Goal: Task Accomplishment & Management: Manage account settings

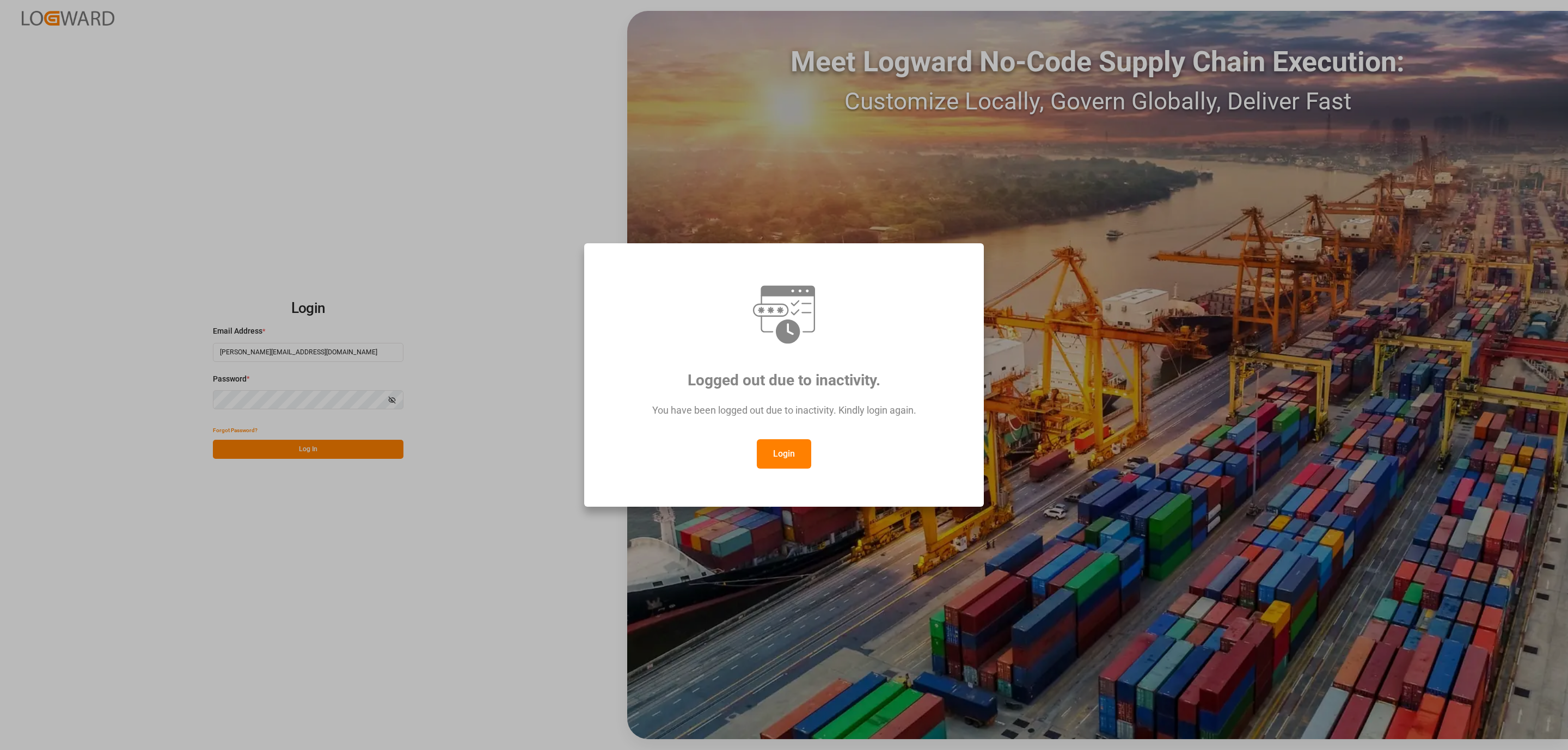
click at [775, 444] on button "Login" at bounding box center [784, 454] width 54 height 29
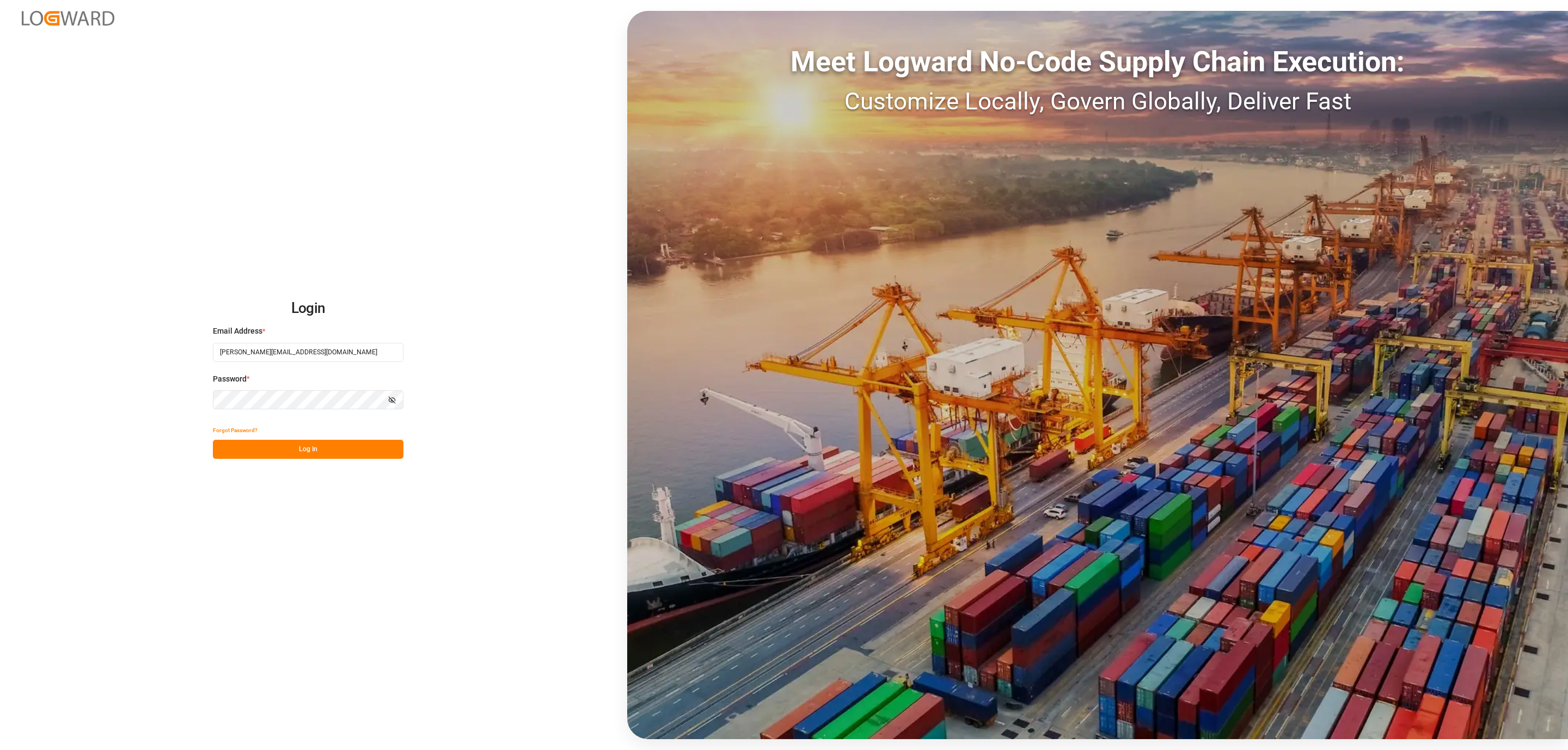
drag, startPoint x: 336, startPoint y: 453, endPoint x: 210, endPoint y: 412, distance: 132.5
click at [336, 453] on button "Log In" at bounding box center [309, 449] width 191 height 19
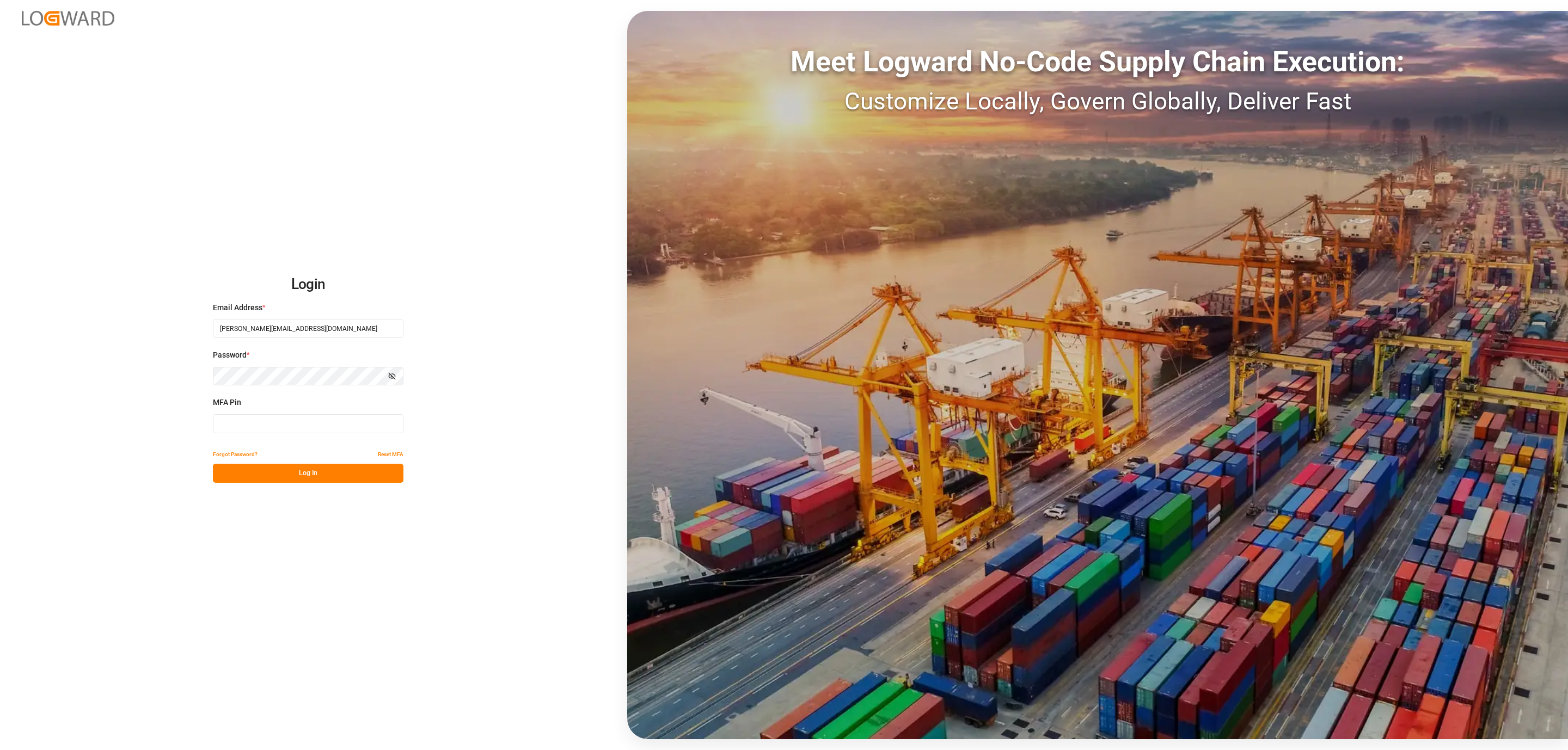
click at [245, 428] on input at bounding box center [309, 423] width 191 height 19
type input "254083"
click at [245, 472] on button "Log In" at bounding box center [309, 473] width 191 height 19
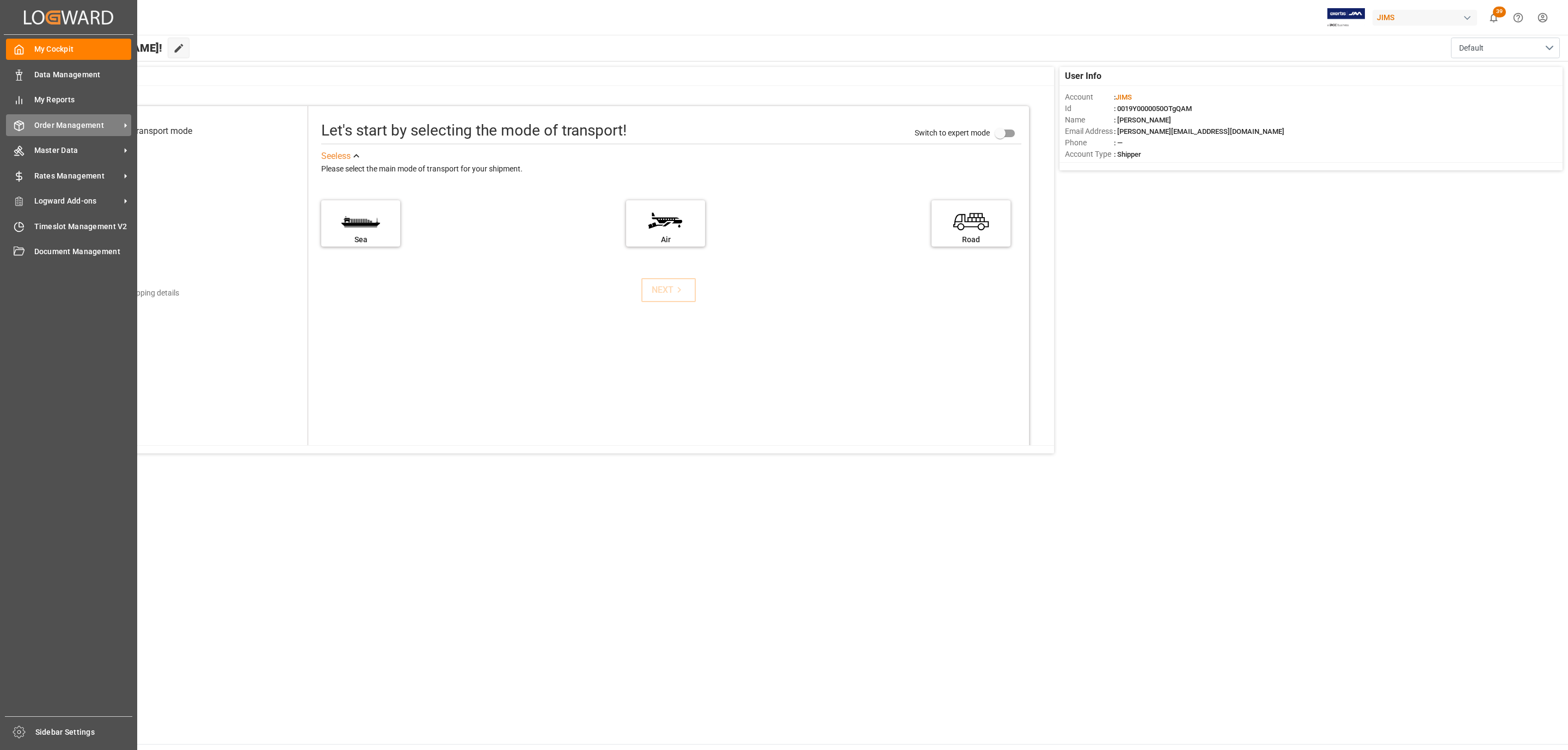
click at [64, 124] on span "Order Management" at bounding box center [77, 125] width 86 height 11
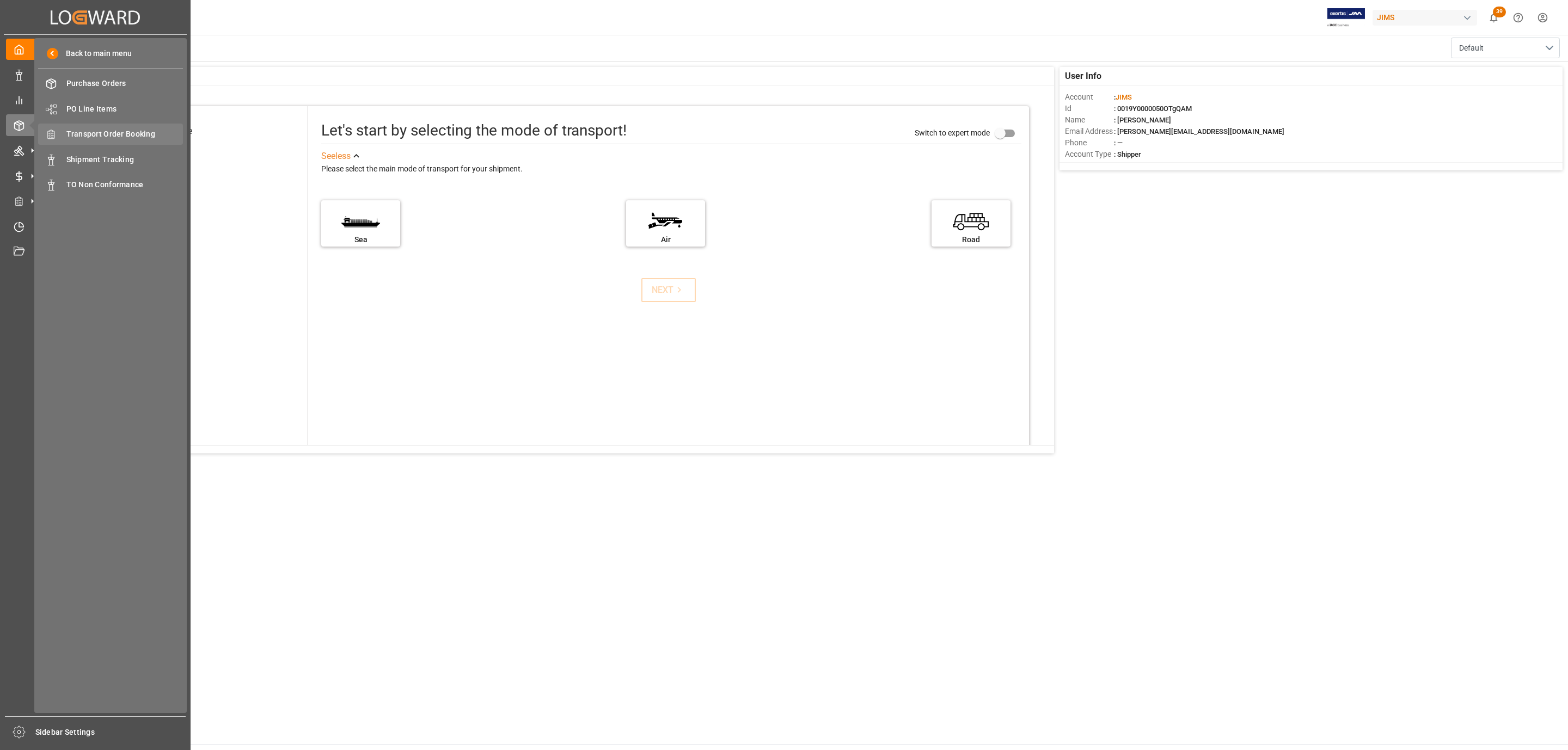
click at [161, 128] on span "Transport Order Booking" at bounding box center [125, 134] width 117 height 11
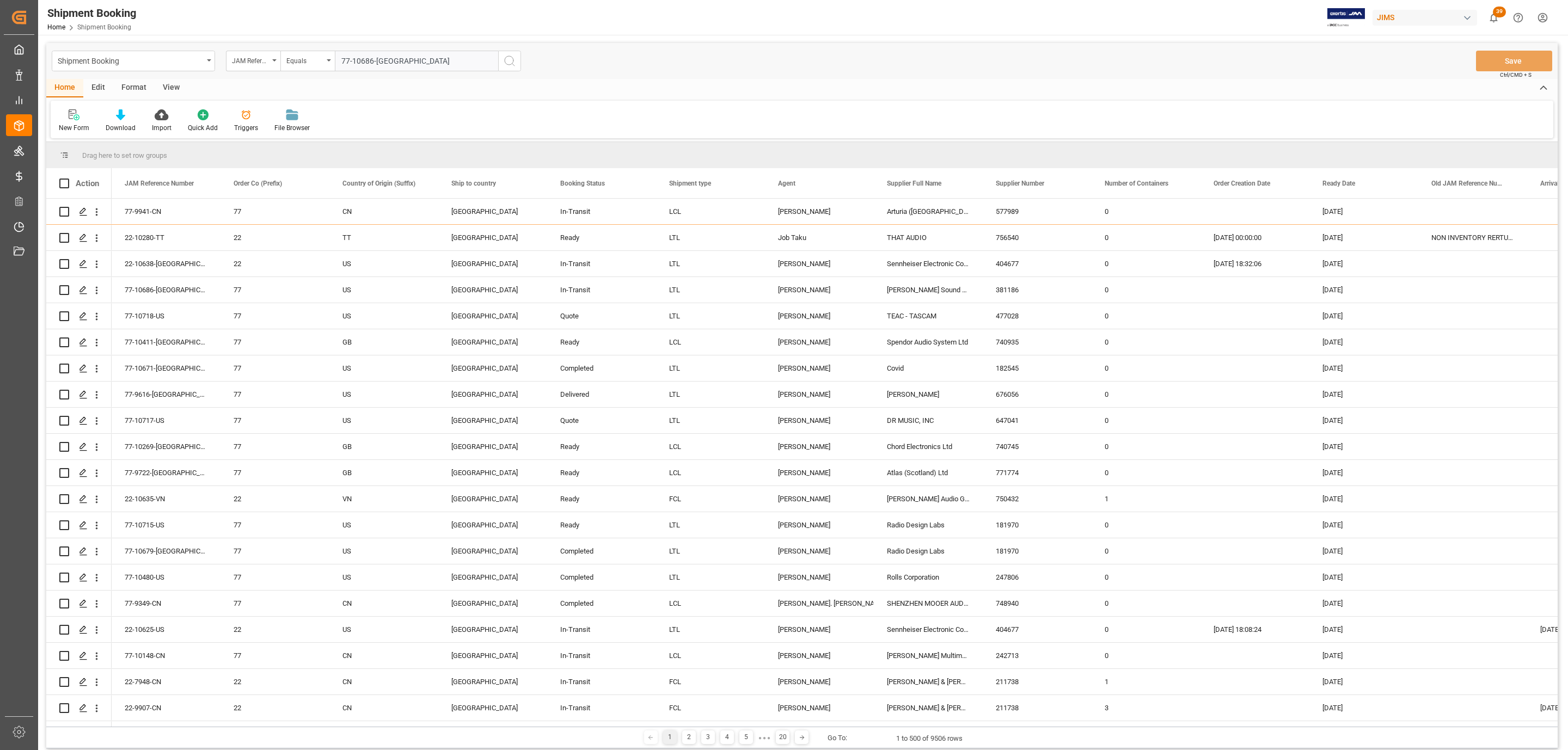
type input "77-10686-[GEOGRAPHIC_DATA]"
click at [520, 63] on button "search button" at bounding box center [509, 61] width 23 height 21
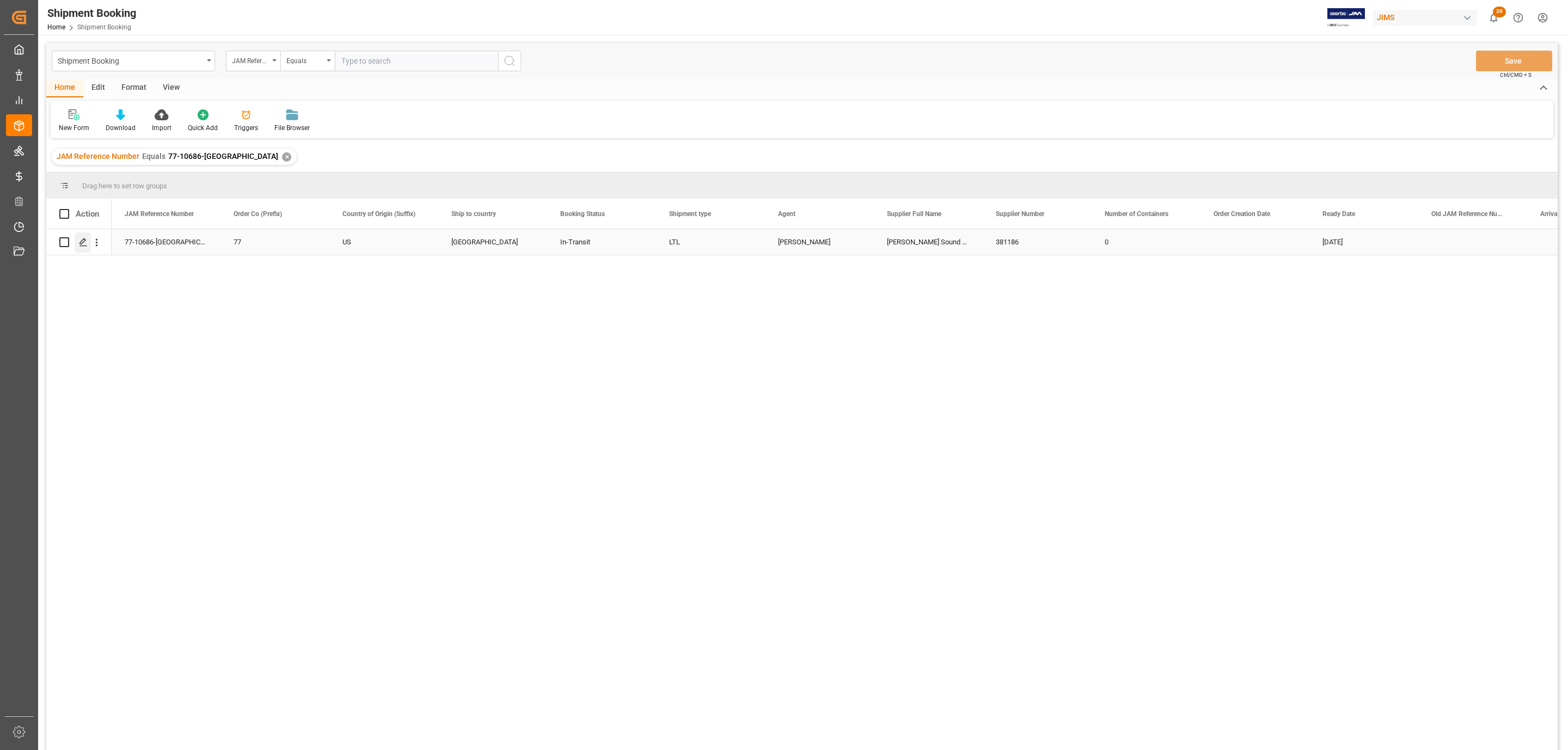
click at [77, 241] on div "Press SPACE to select this row." at bounding box center [82, 242] width 16 height 20
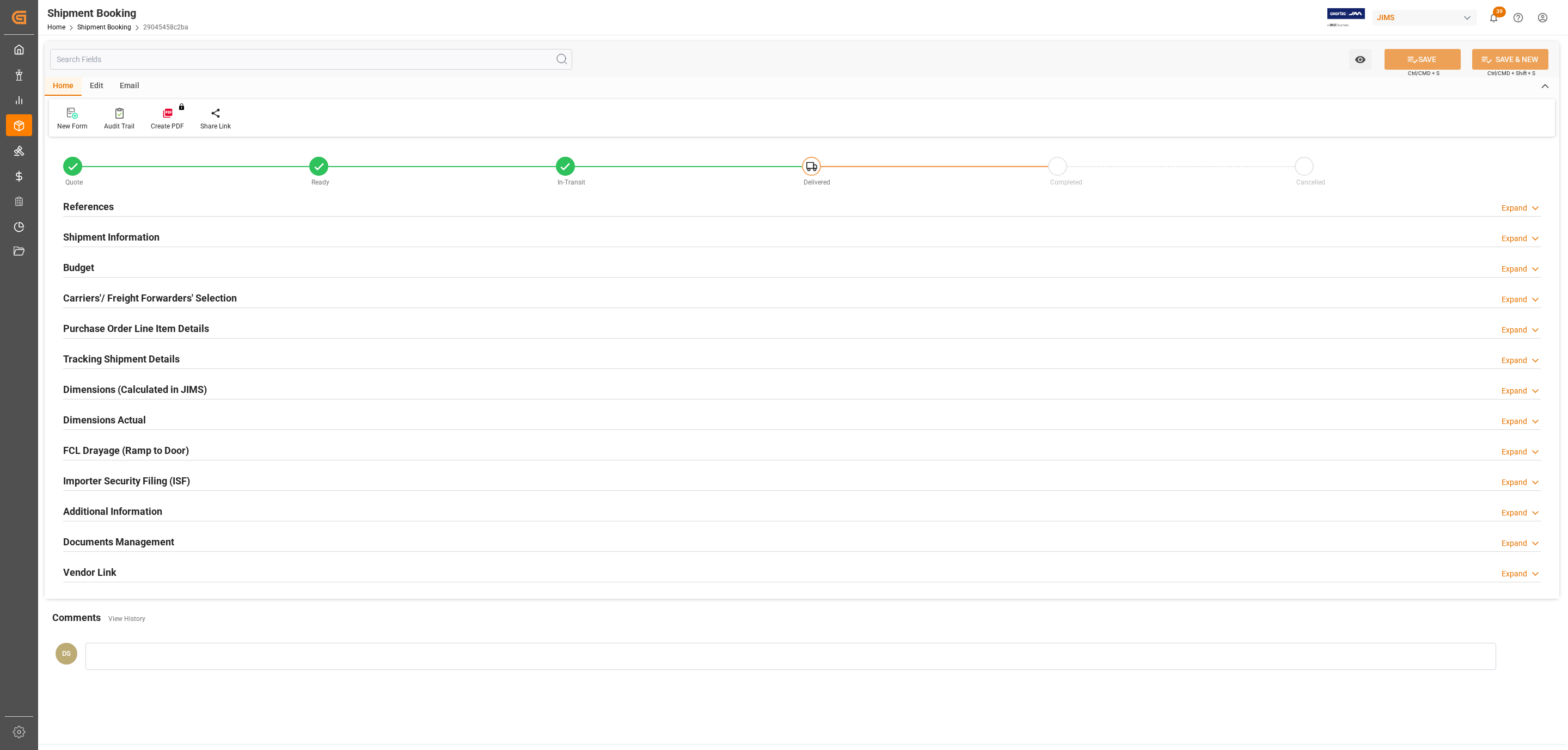
type input "1"
click at [134, 206] on div "References Expand" at bounding box center [802, 206] width 1478 height 21
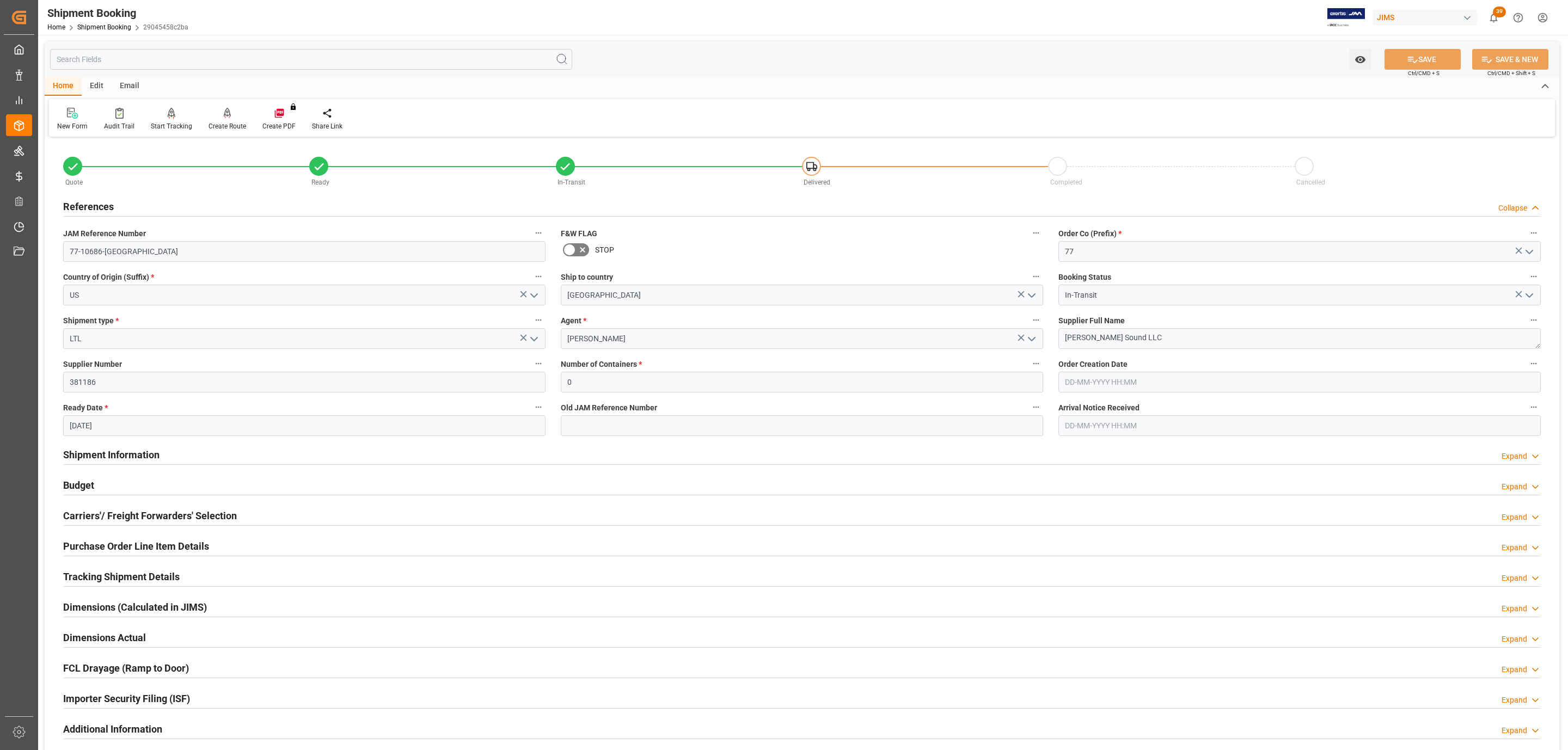
click at [134, 208] on div "References Collapse" at bounding box center [802, 206] width 1478 height 21
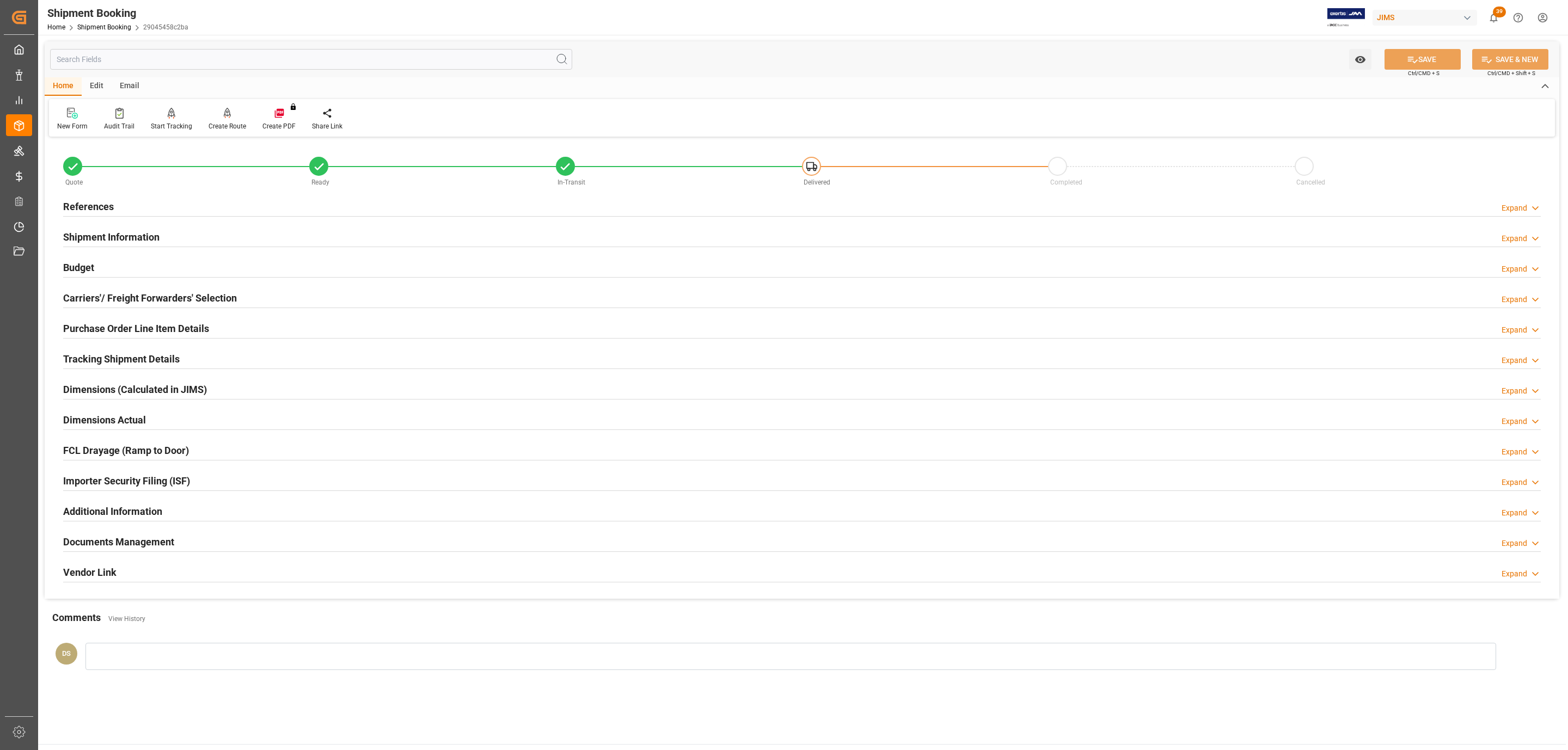
click at [127, 332] on h2 "Purchase Order Line Item Details" at bounding box center [137, 328] width 146 height 15
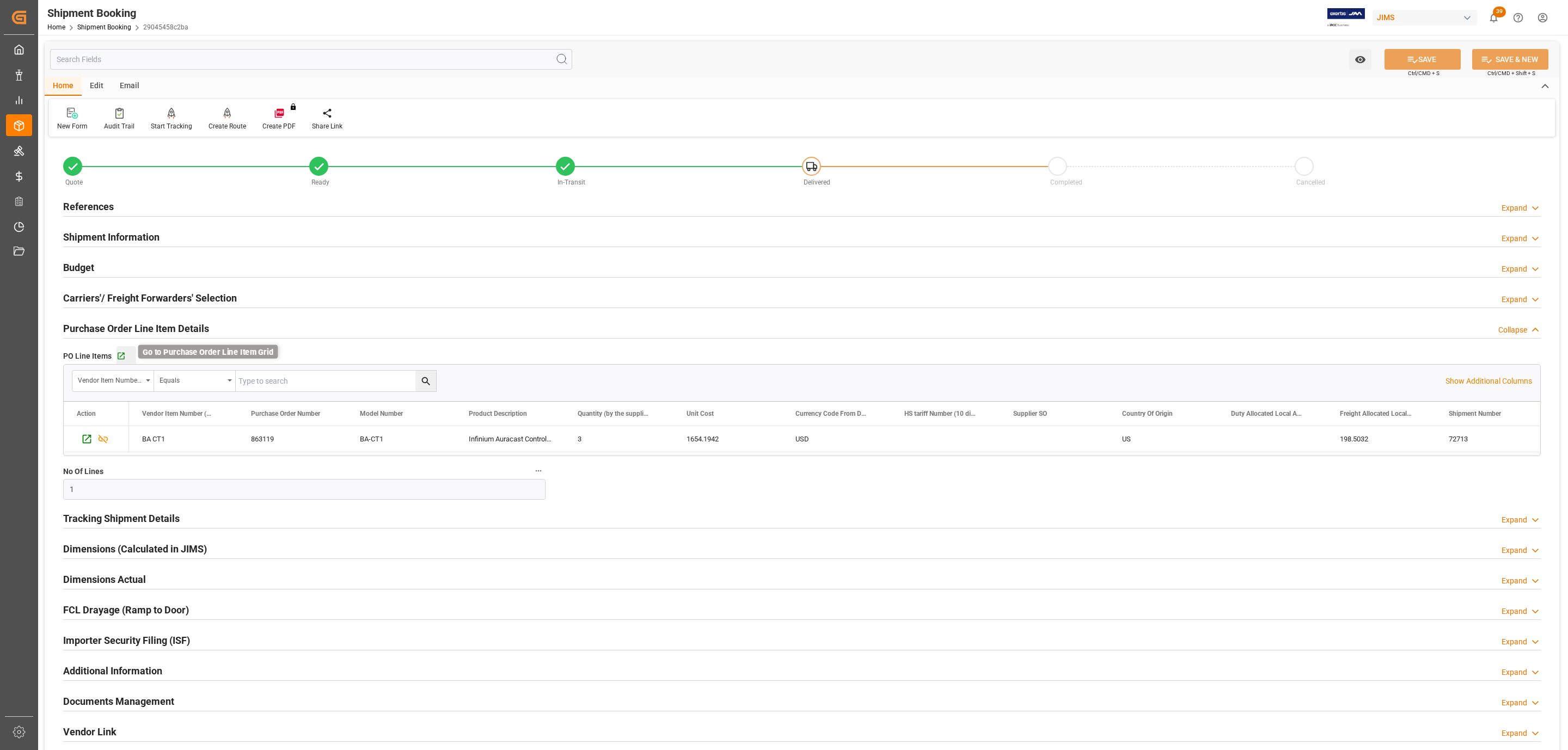
click at [123, 358] on icon "button" at bounding box center [121, 356] width 9 height 9
click at [116, 356] on icon "button" at bounding box center [121, 356] width 9 height 9
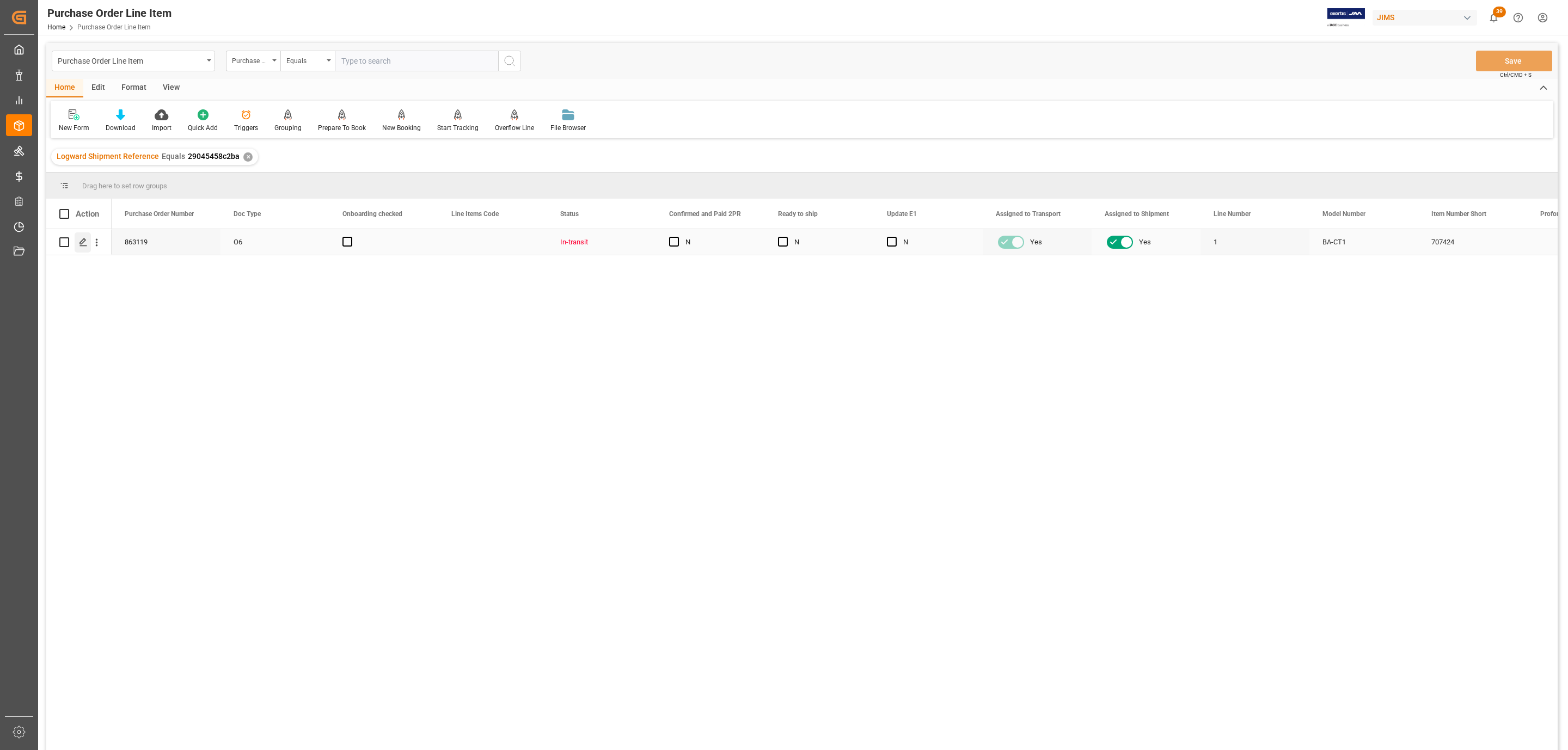
click at [82, 244] on icon "Press SPACE to select this row." at bounding box center [83, 242] width 9 height 9
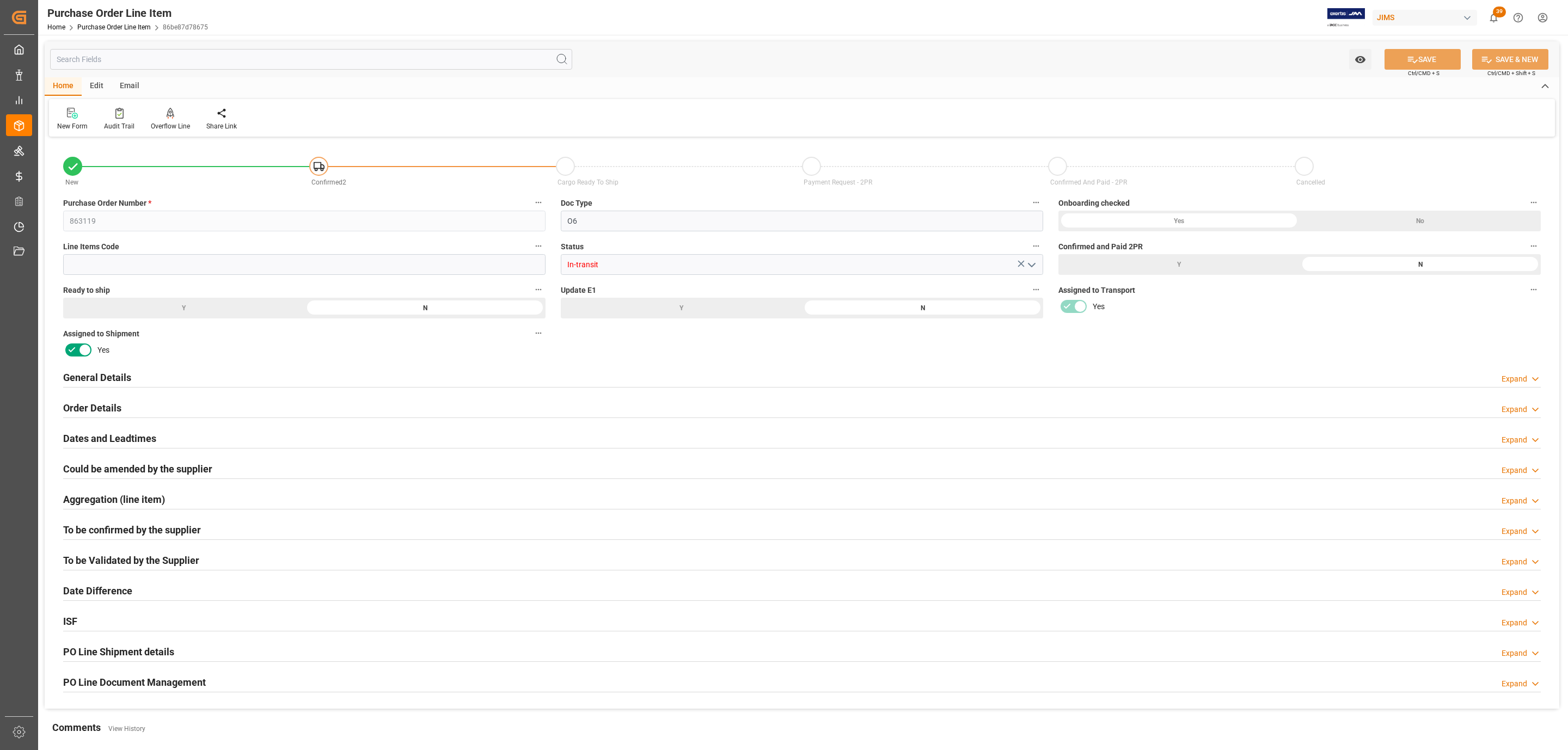
click at [166, 466] on h2 "Could be amended by the supplier" at bounding box center [138, 469] width 149 height 15
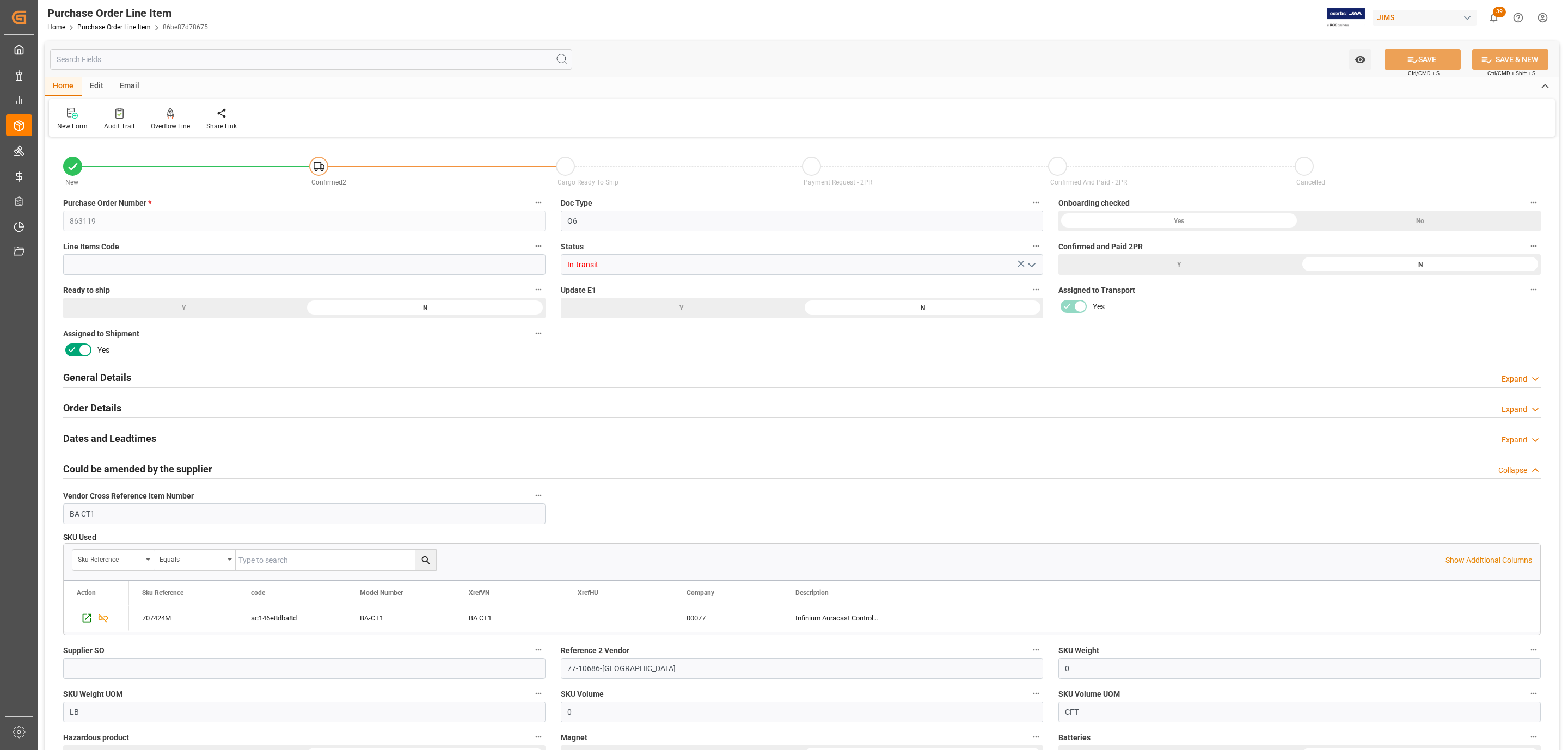
click at [153, 471] on h2 "Could be amended by the supplier" at bounding box center [138, 469] width 149 height 15
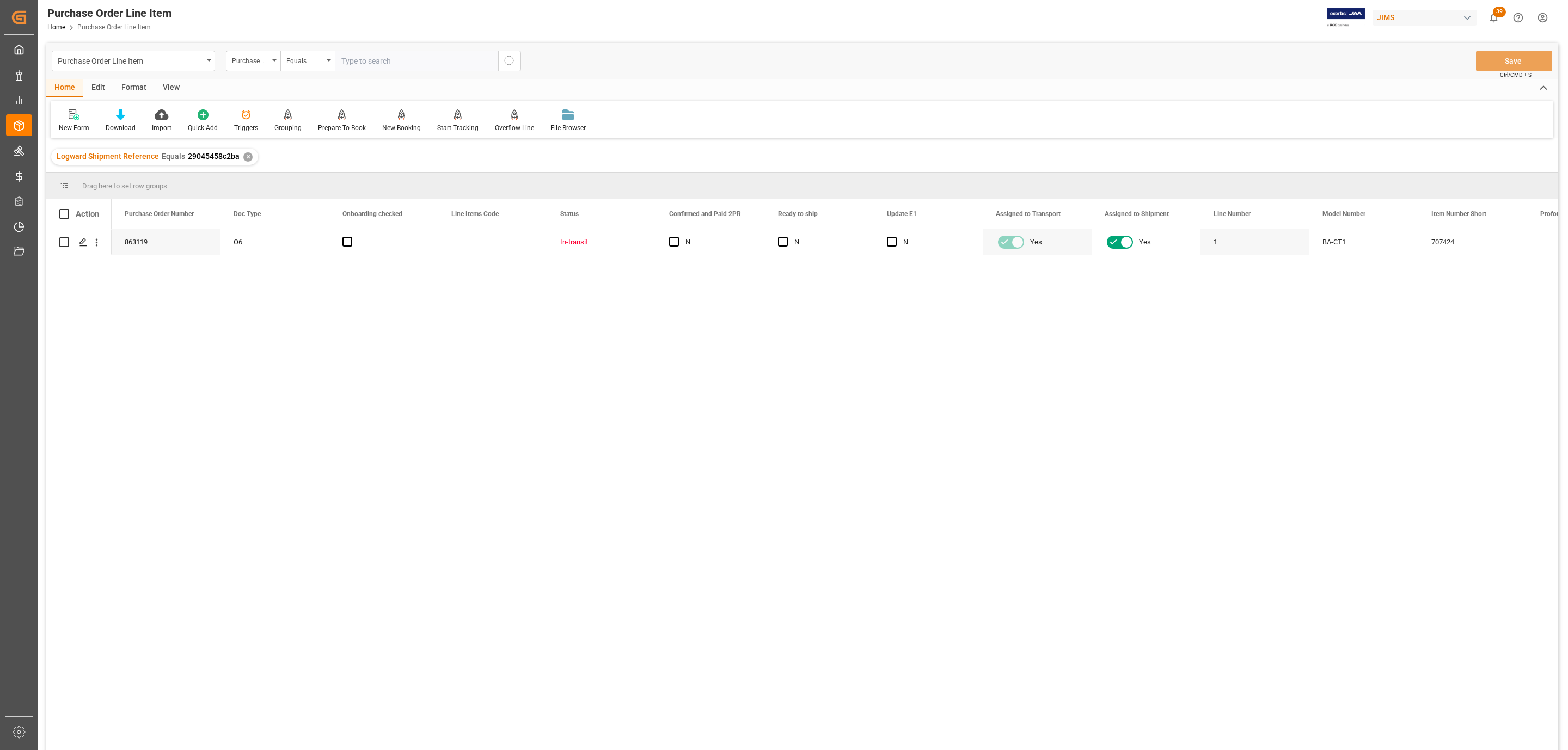
click at [171, 84] on div "View" at bounding box center [171, 88] width 33 height 19
drag, startPoint x: 141, startPoint y: 113, endPoint x: 133, endPoint y: 114, distance: 8.1
click at [133, 114] on div at bounding box center [123, 114] width 54 height 11
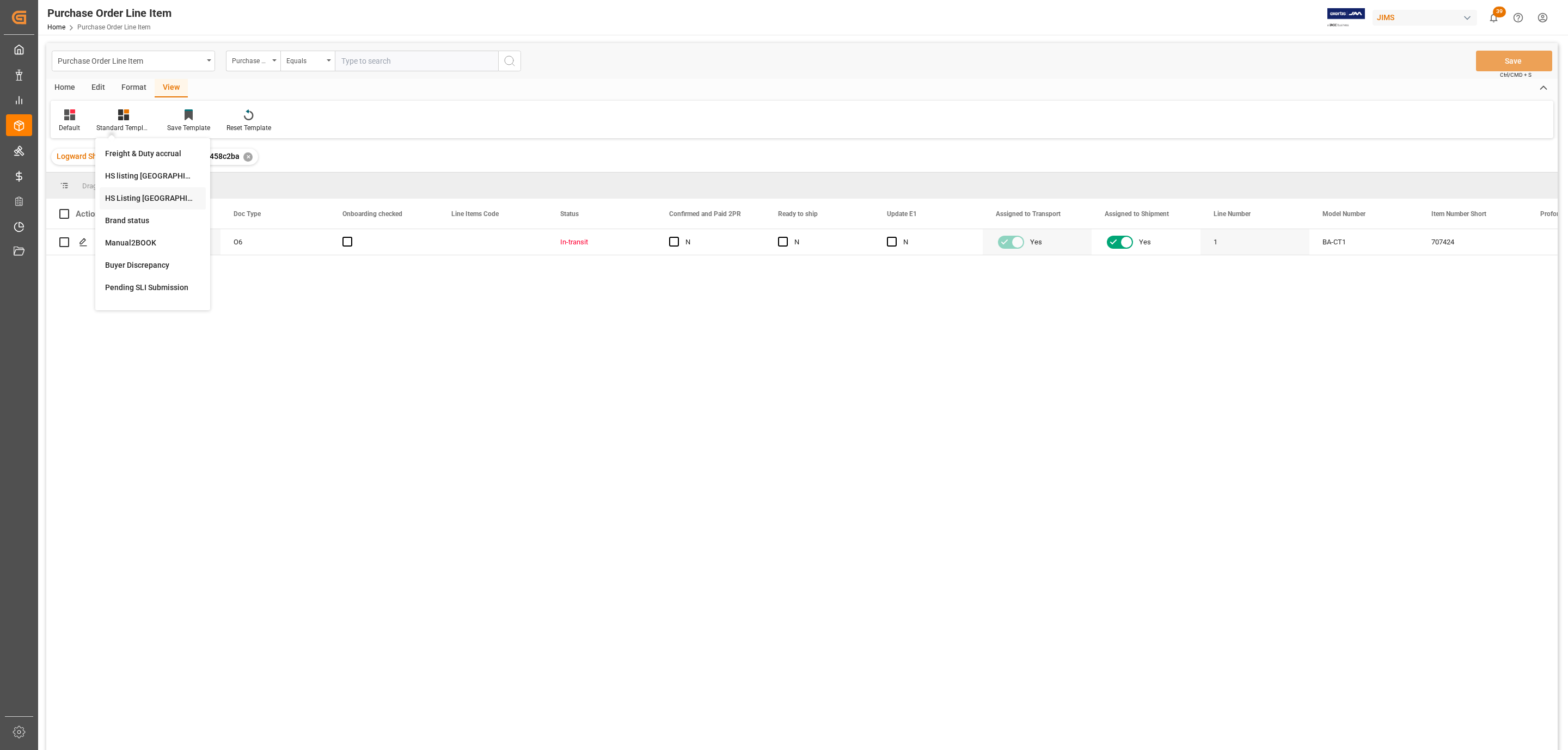
click at [171, 203] on div "HS Listing CANADA" at bounding box center [153, 198] width 95 height 11
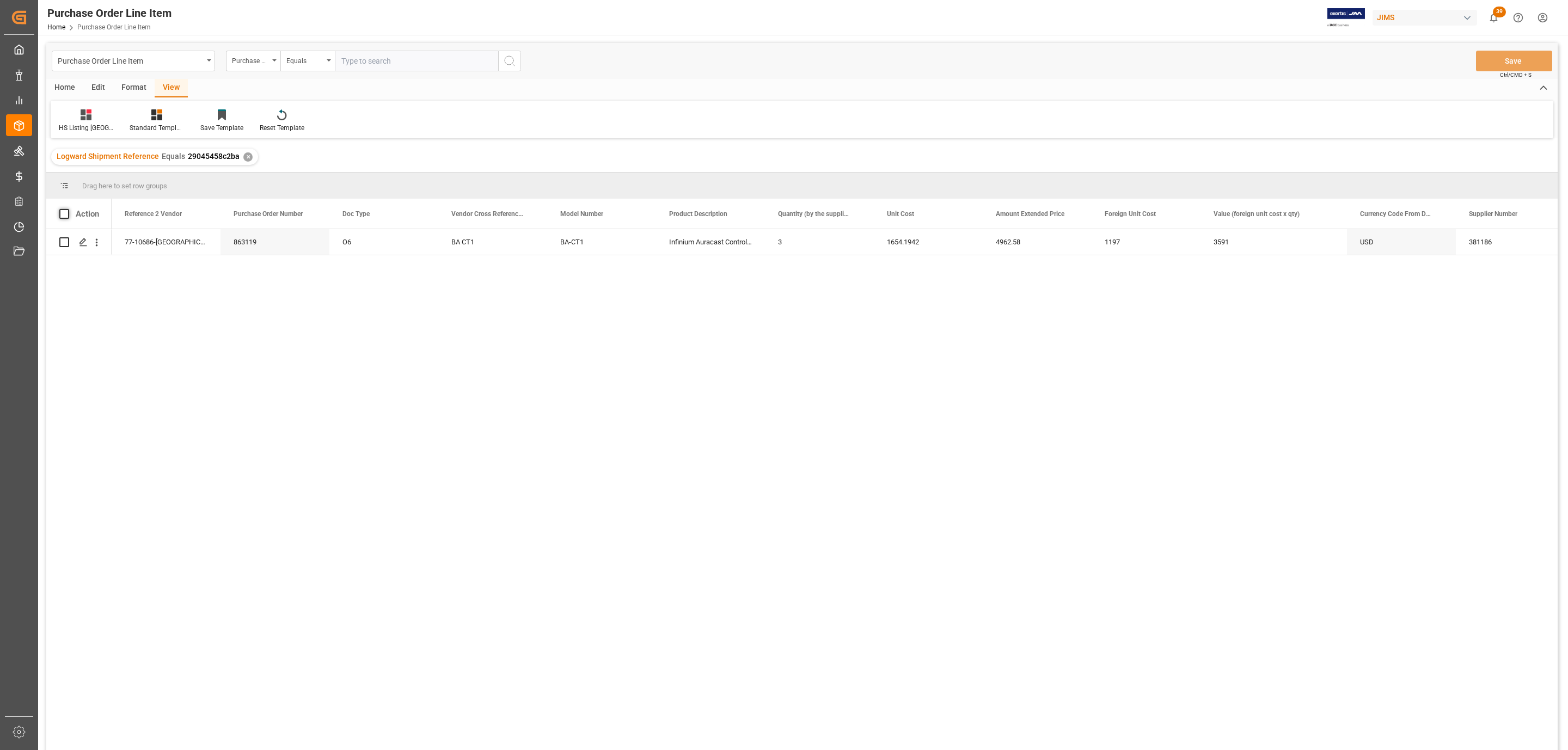
click at [61, 212] on span at bounding box center [64, 214] width 10 height 10
click at [68, 209] on input "checkbox" at bounding box center [68, 209] width 0 height 0
checkbox input "true"
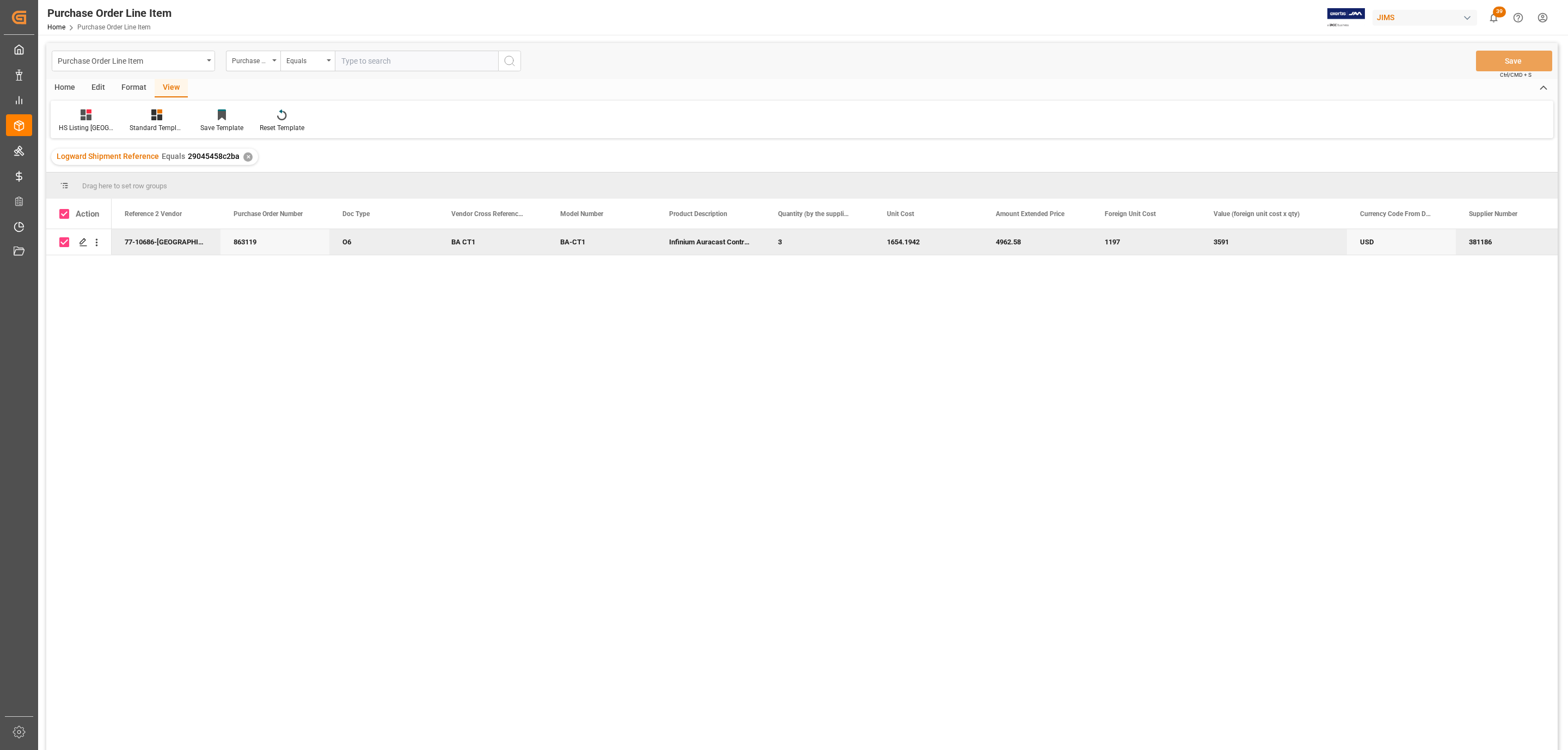
click at [62, 81] on div "Home" at bounding box center [64, 88] width 37 height 19
click at [113, 111] on div at bounding box center [121, 114] width 30 height 11
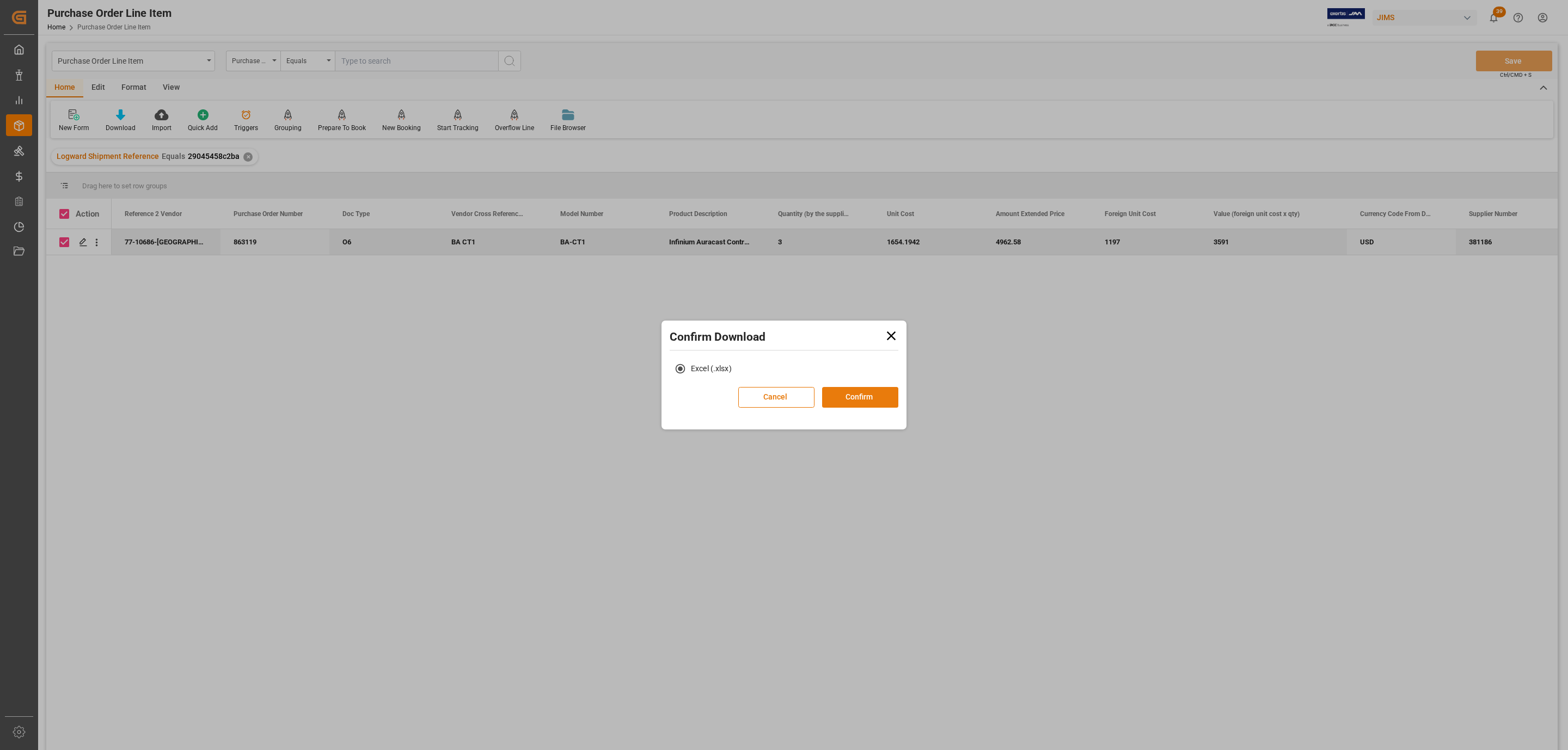
click at [874, 394] on button "Confirm" at bounding box center [860, 398] width 76 height 21
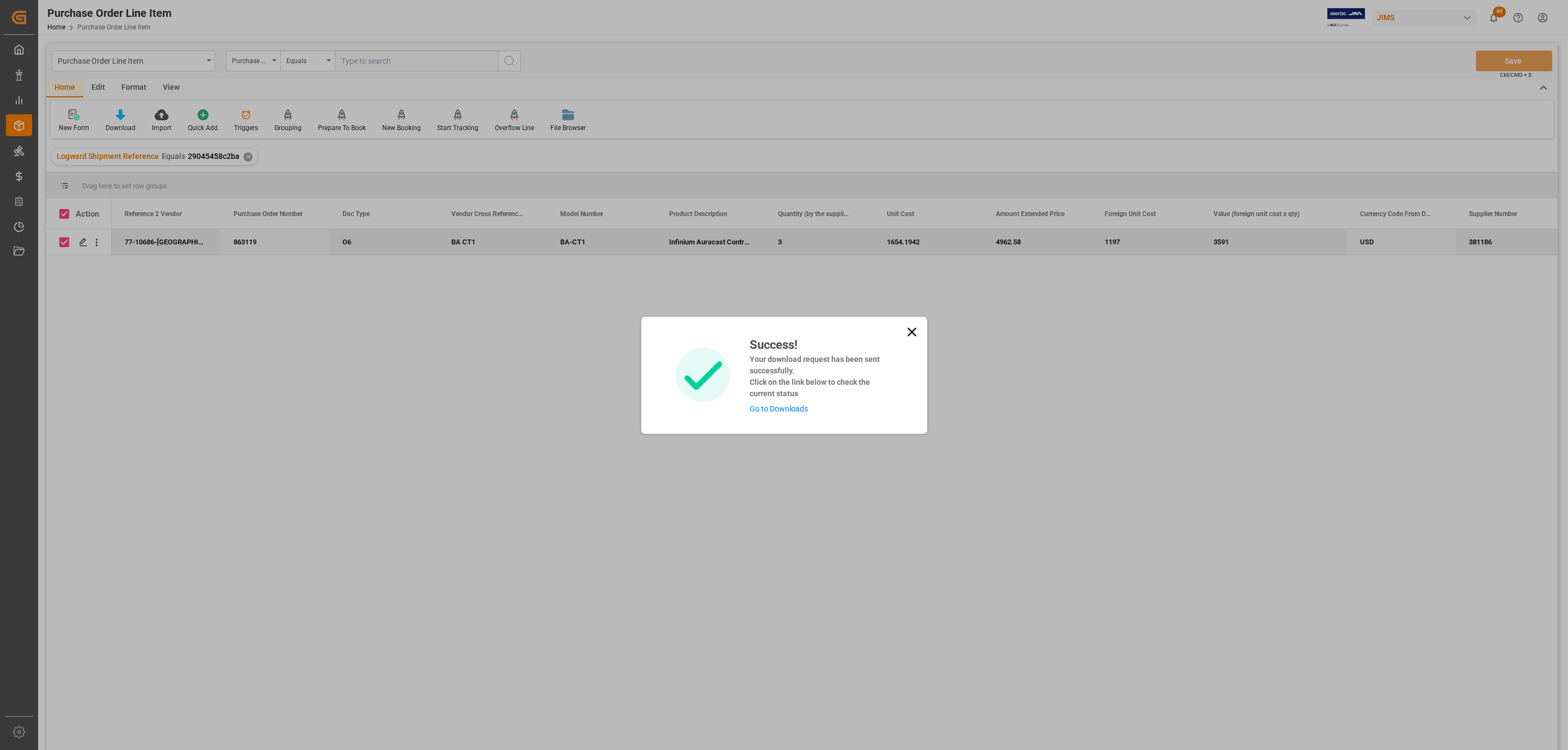
click at [790, 415] on div "Success! Your download request has been sent successfully. Click on the link be…" at bounding box center [784, 375] width 286 height 117
click at [788, 410] on link "Go to Downloads" at bounding box center [779, 409] width 59 height 9
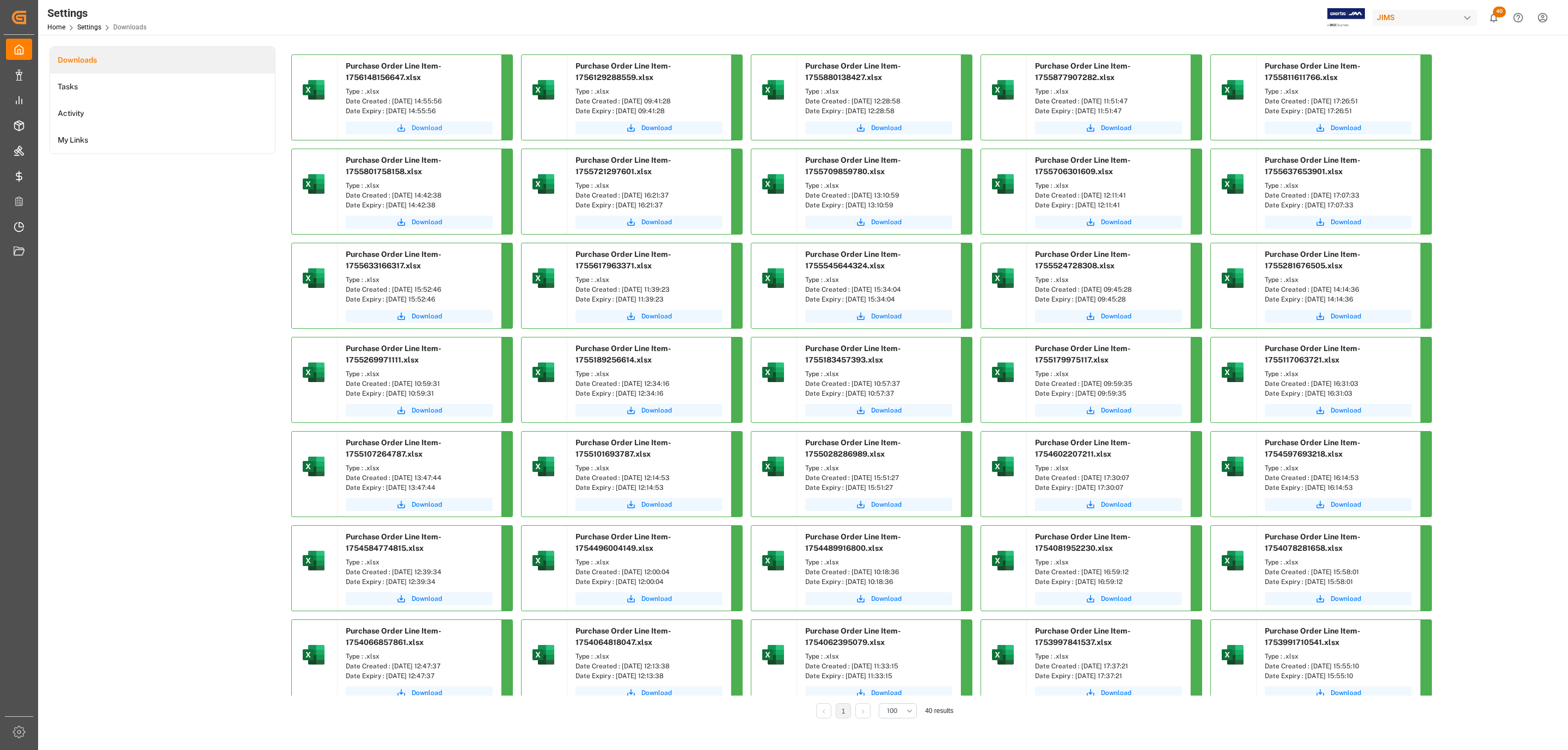
click at [446, 131] on button "Download" at bounding box center [419, 127] width 147 height 13
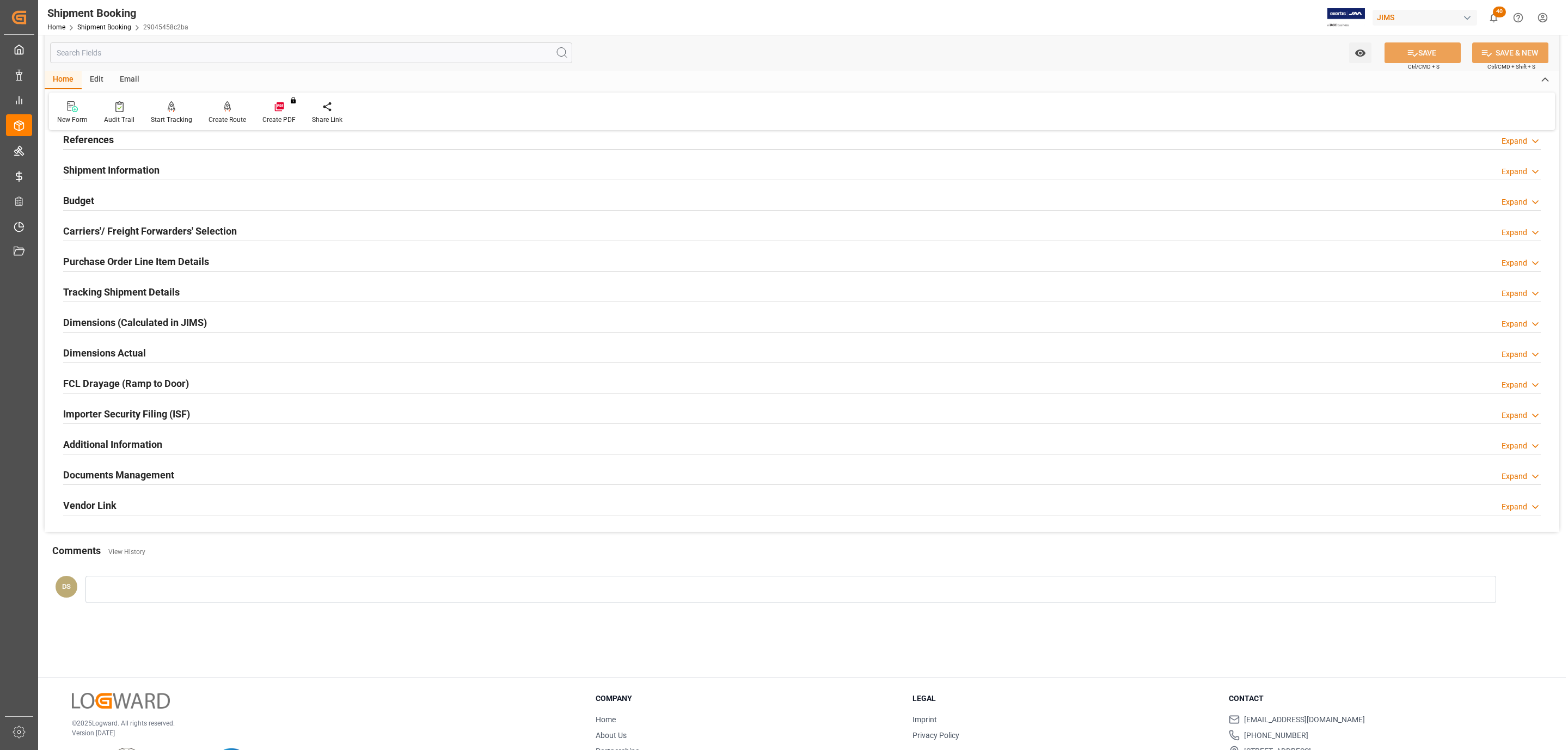
scroll to position [118, 0]
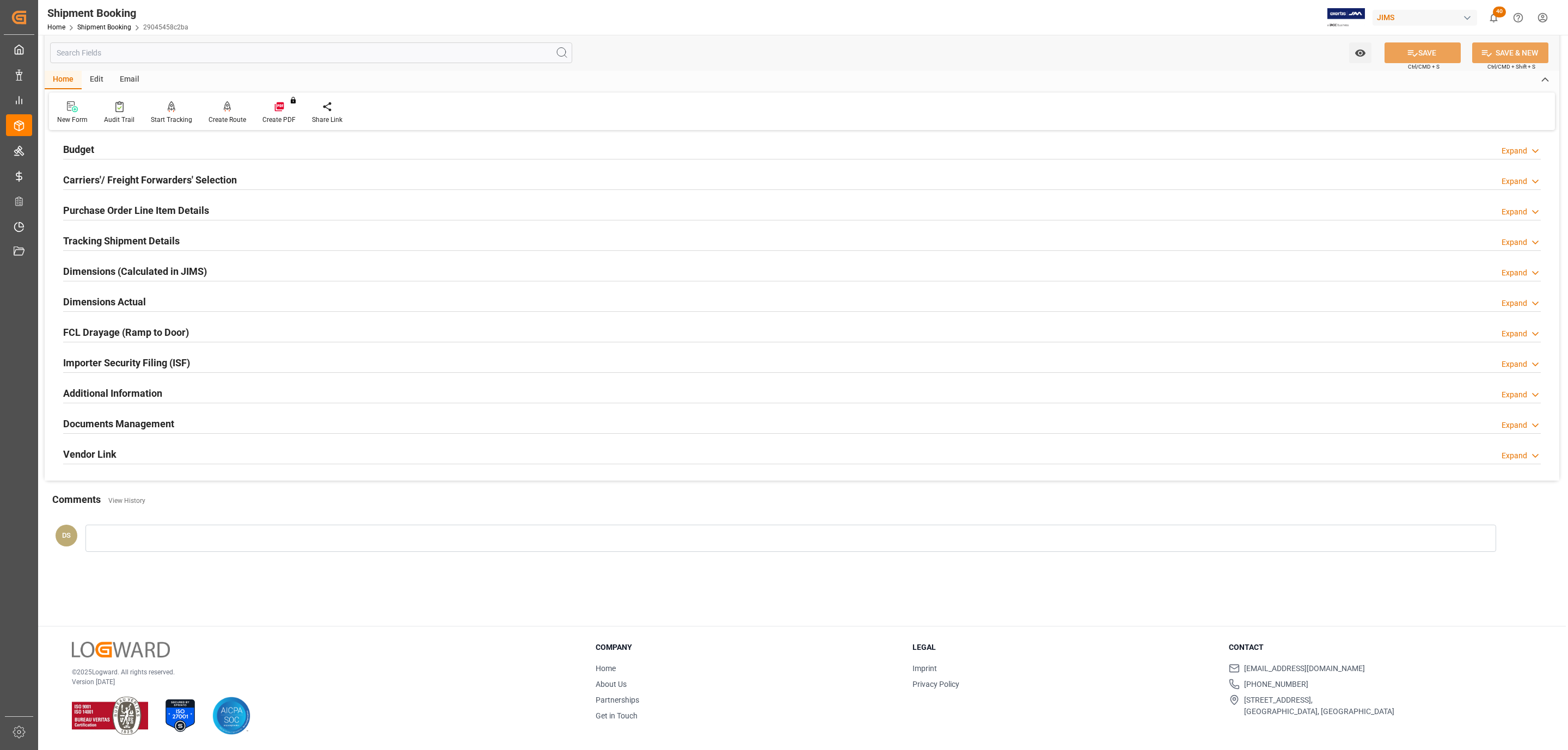
click at [178, 423] on div "Documents Management Expand" at bounding box center [802, 423] width 1478 height 21
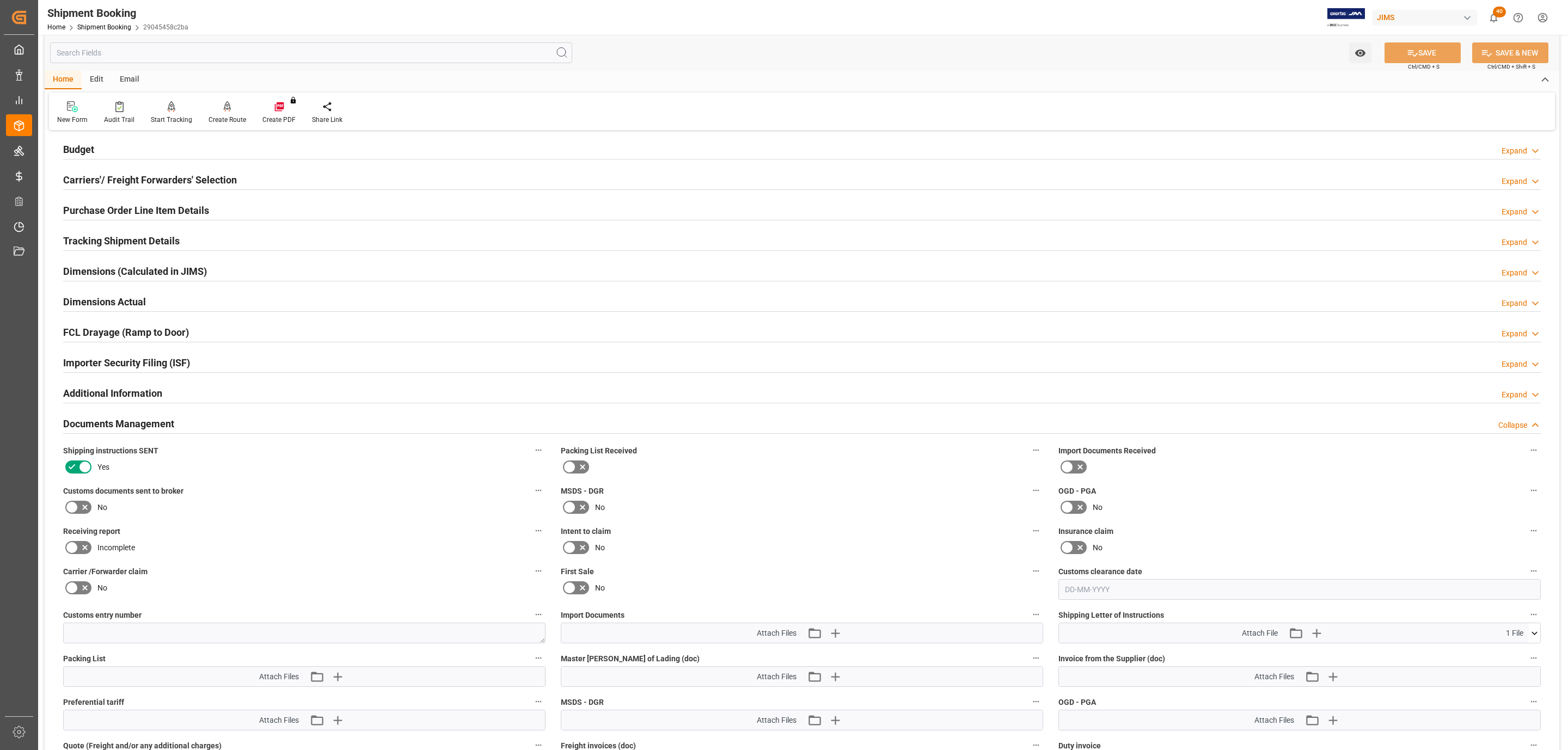
click at [82, 510] on icon at bounding box center [85, 507] width 13 height 13
click at [0, 0] on input "checkbox" at bounding box center [0, 0] width 0 height 0
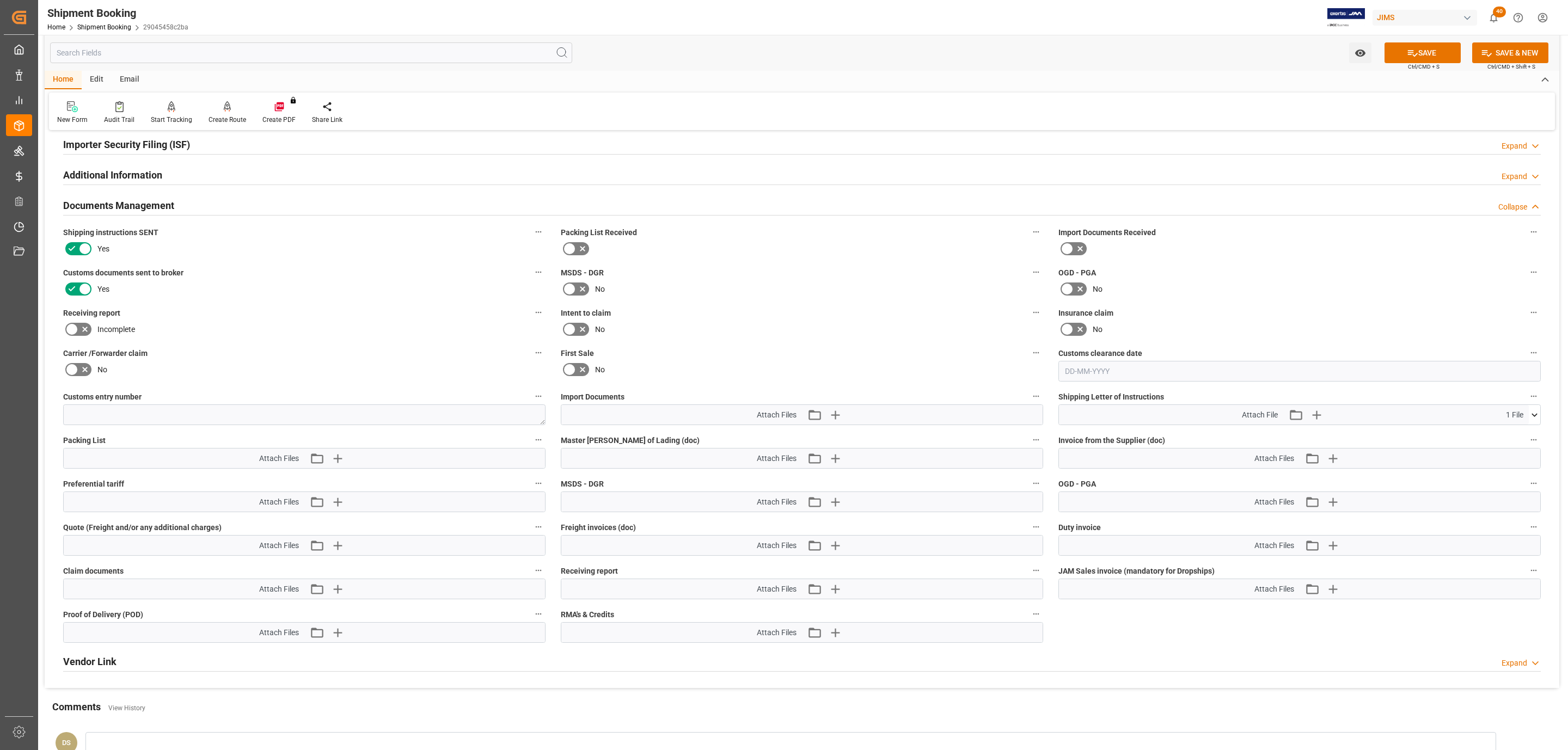
scroll to position [445, 0]
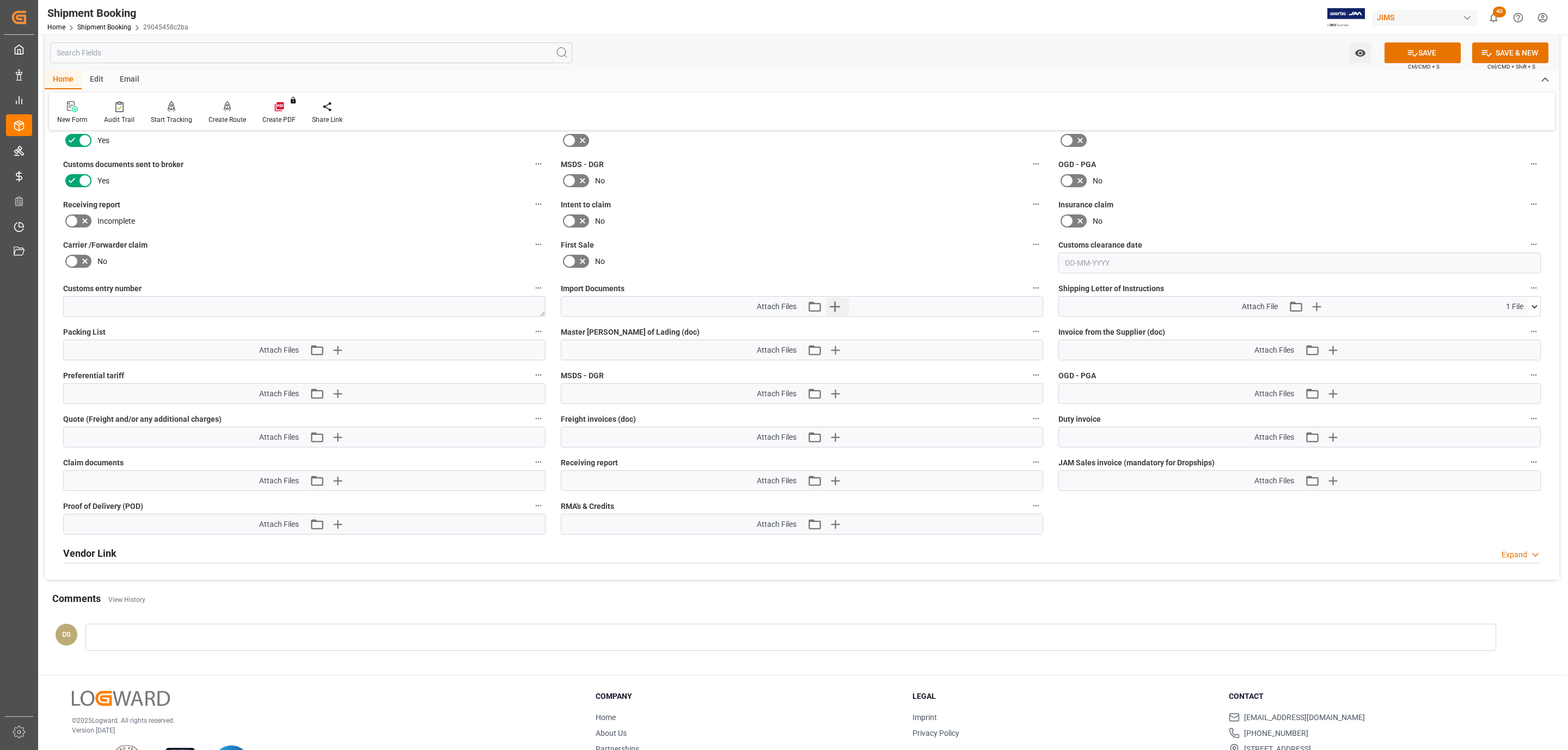
click at [845, 311] on button "Upload new file" at bounding box center [838, 306] width 23 height 17
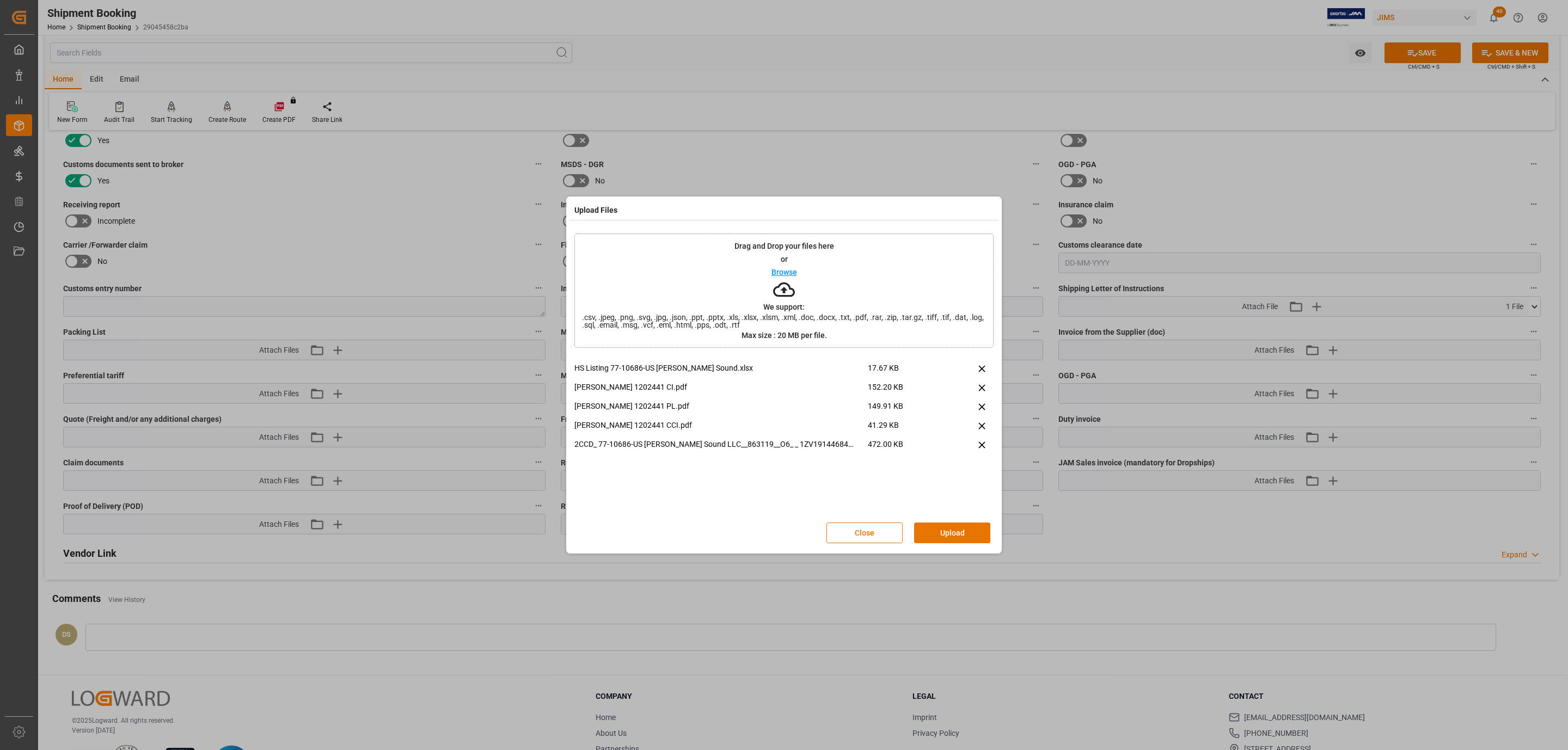
click at [949, 536] on button "Upload" at bounding box center [952, 533] width 76 height 21
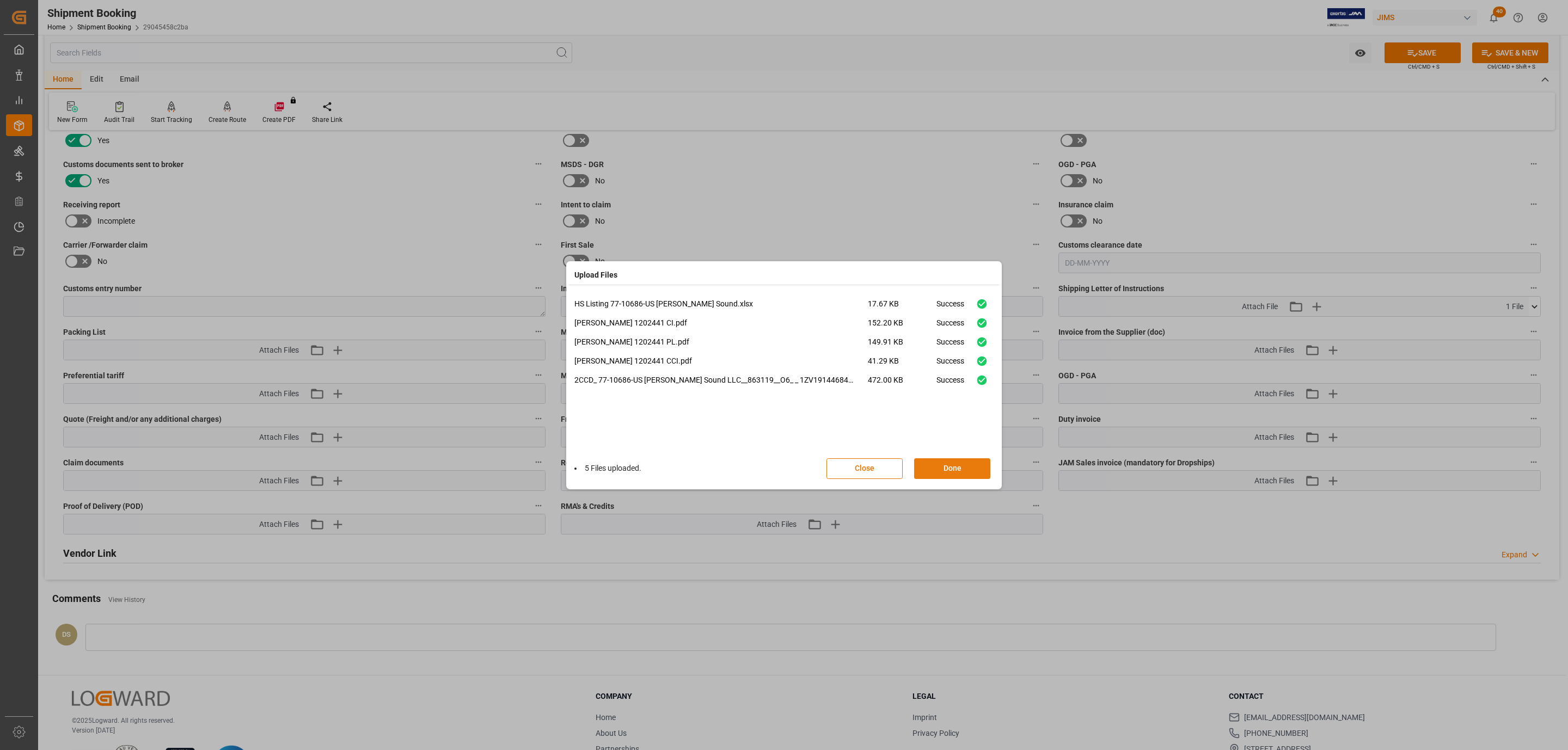
click at [933, 469] on button "Done" at bounding box center [952, 469] width 76 height 21
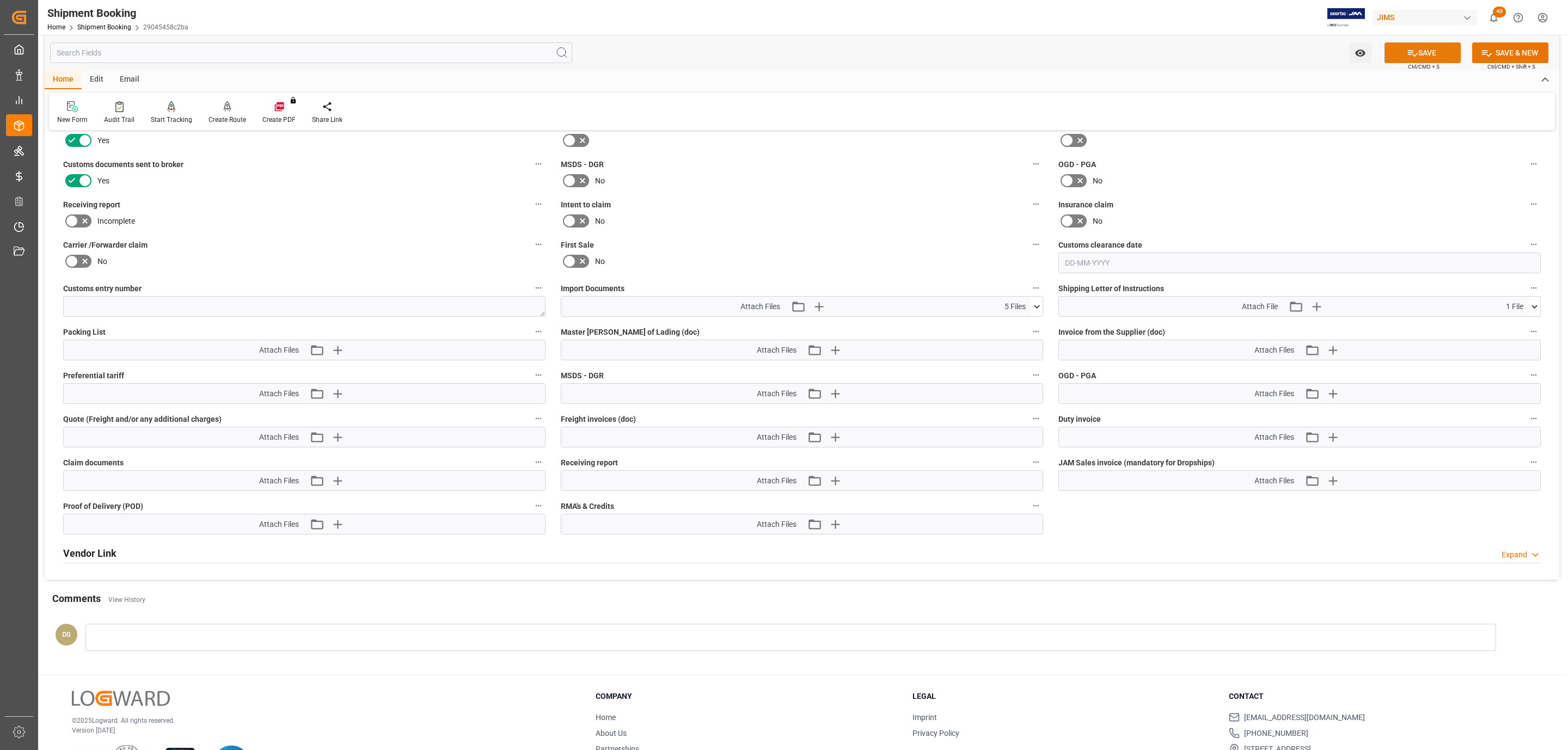
click at [1436, 49] on button "SAVE" at bounding box center [1422, 53] width 76 height 21
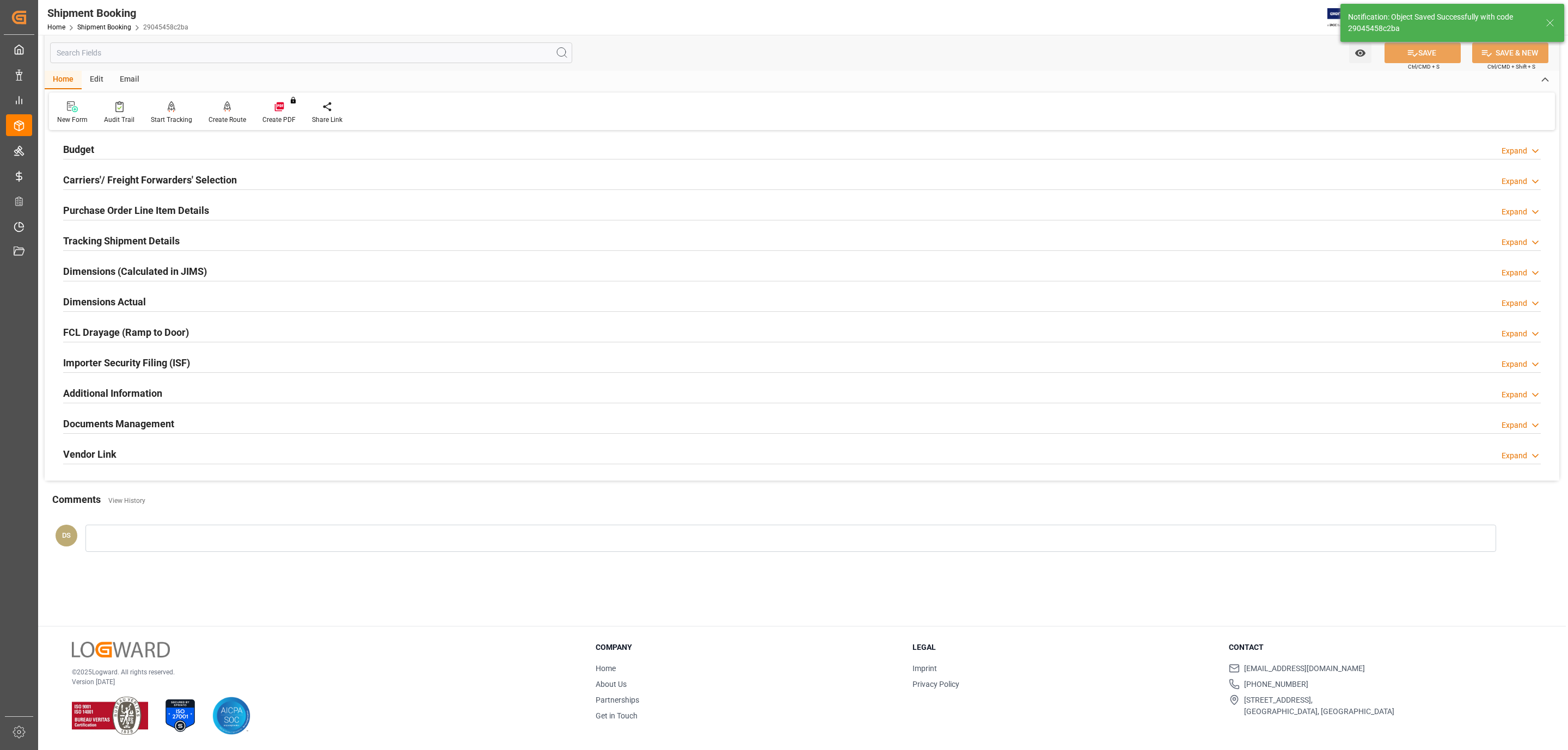
scroll to position [118, 0]
click at [190, 178] on h2 "Carriers'/ Freight Forwarders' Selection" at bounding box center [150, 180] width 173 height 15
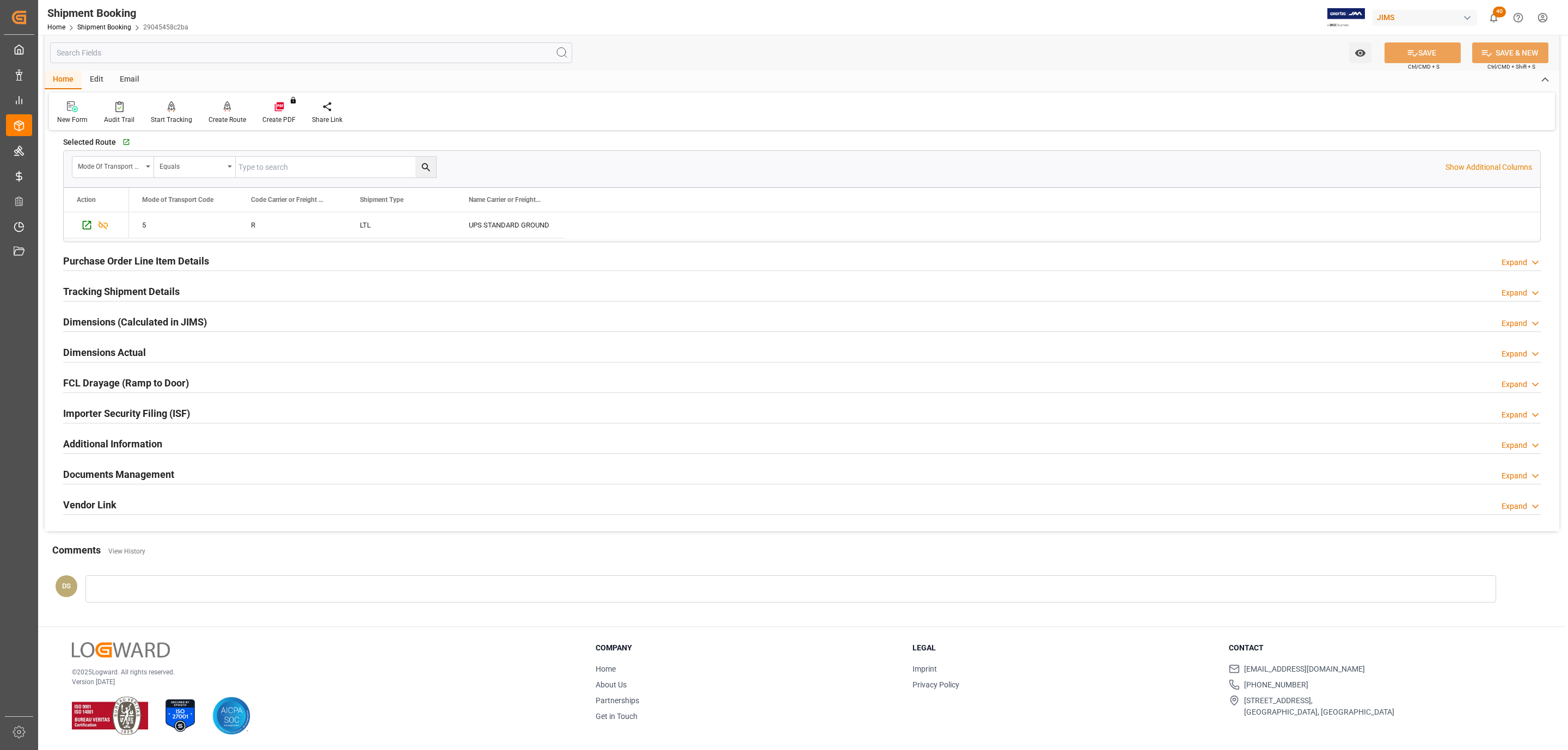
scroll to position [18, 0]
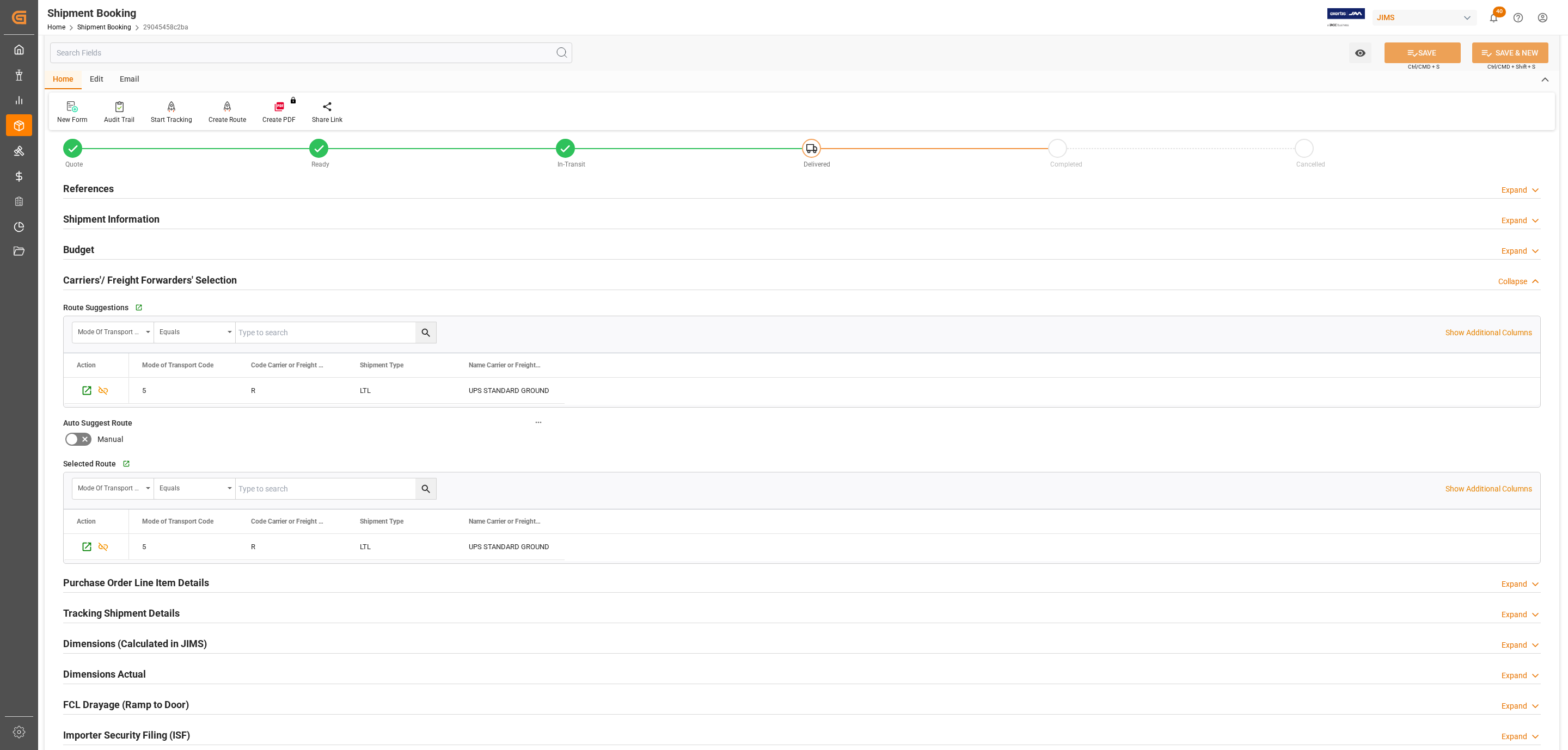
click at [96, 247] on div "Budget Expand" at bounding box center [802, 249] width 1478 height 21
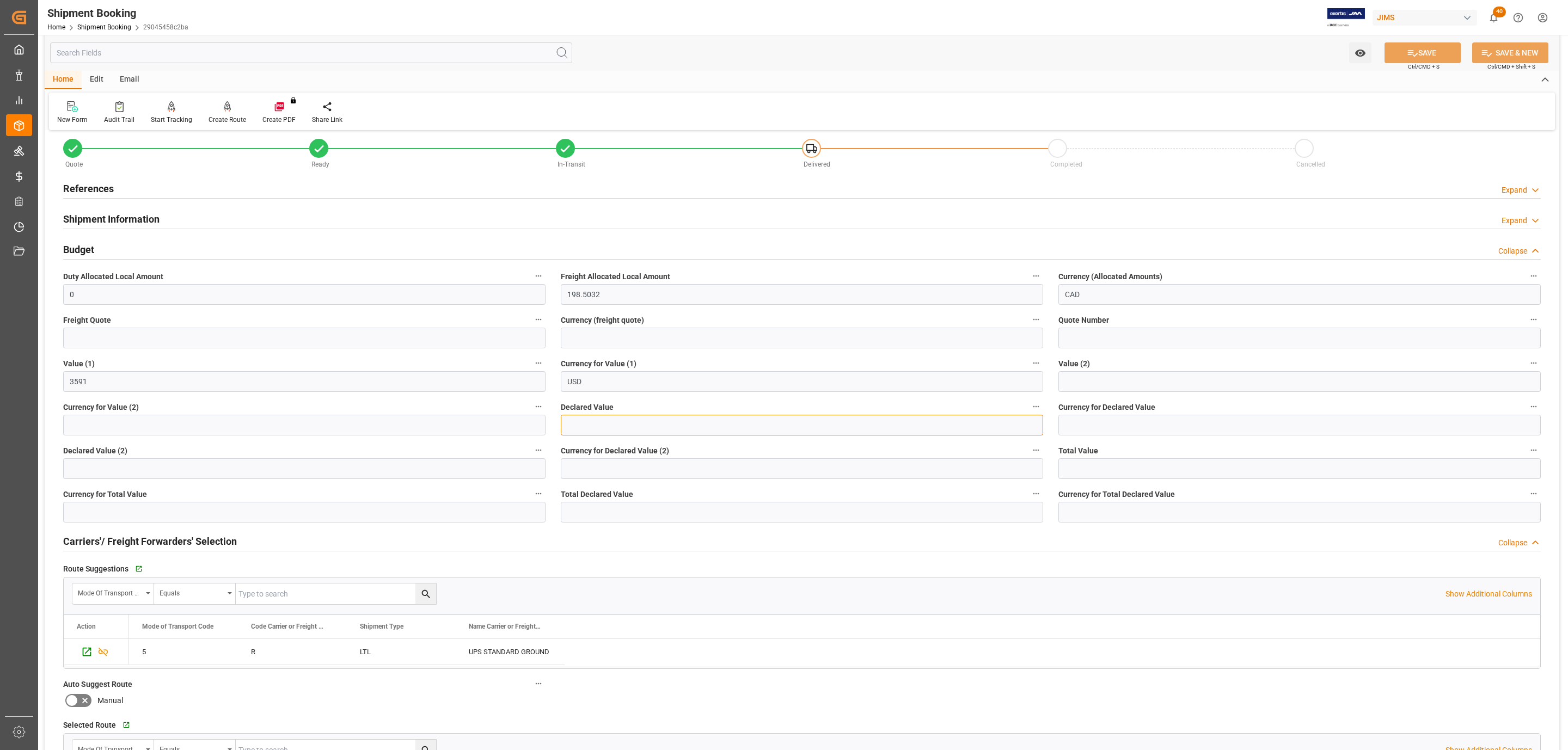
click at [608, 421] on input "text" at bounding box center [802, 425] width 483 height 21
type input "3591.00"
type input "USD"
click at [1404, 58] on button "SAVE" at bounding box center [1422, 53] width 76 height 21
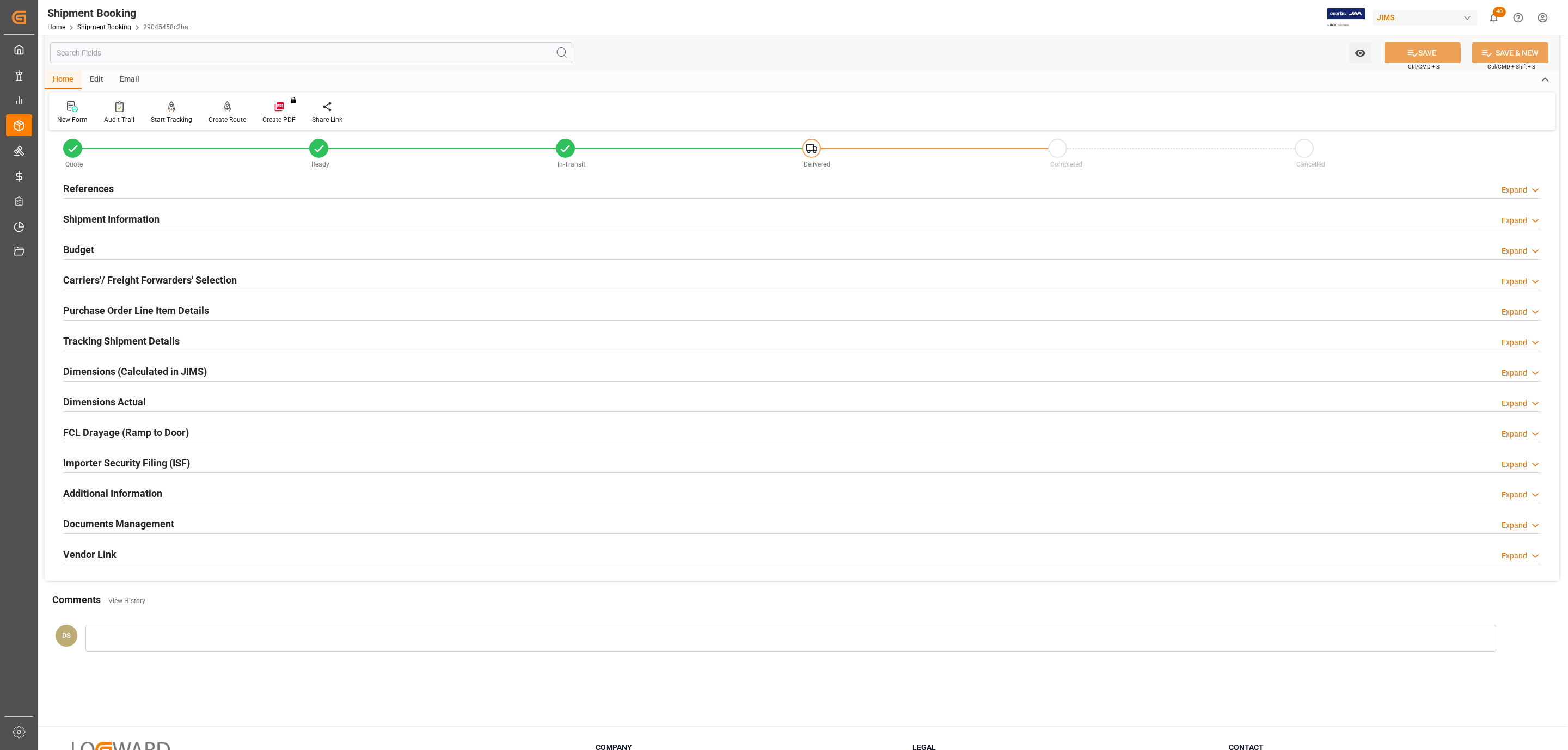
click at [110, 243] on div "Budget Expand" at bounding box center [802, 249] width 1478 height 21
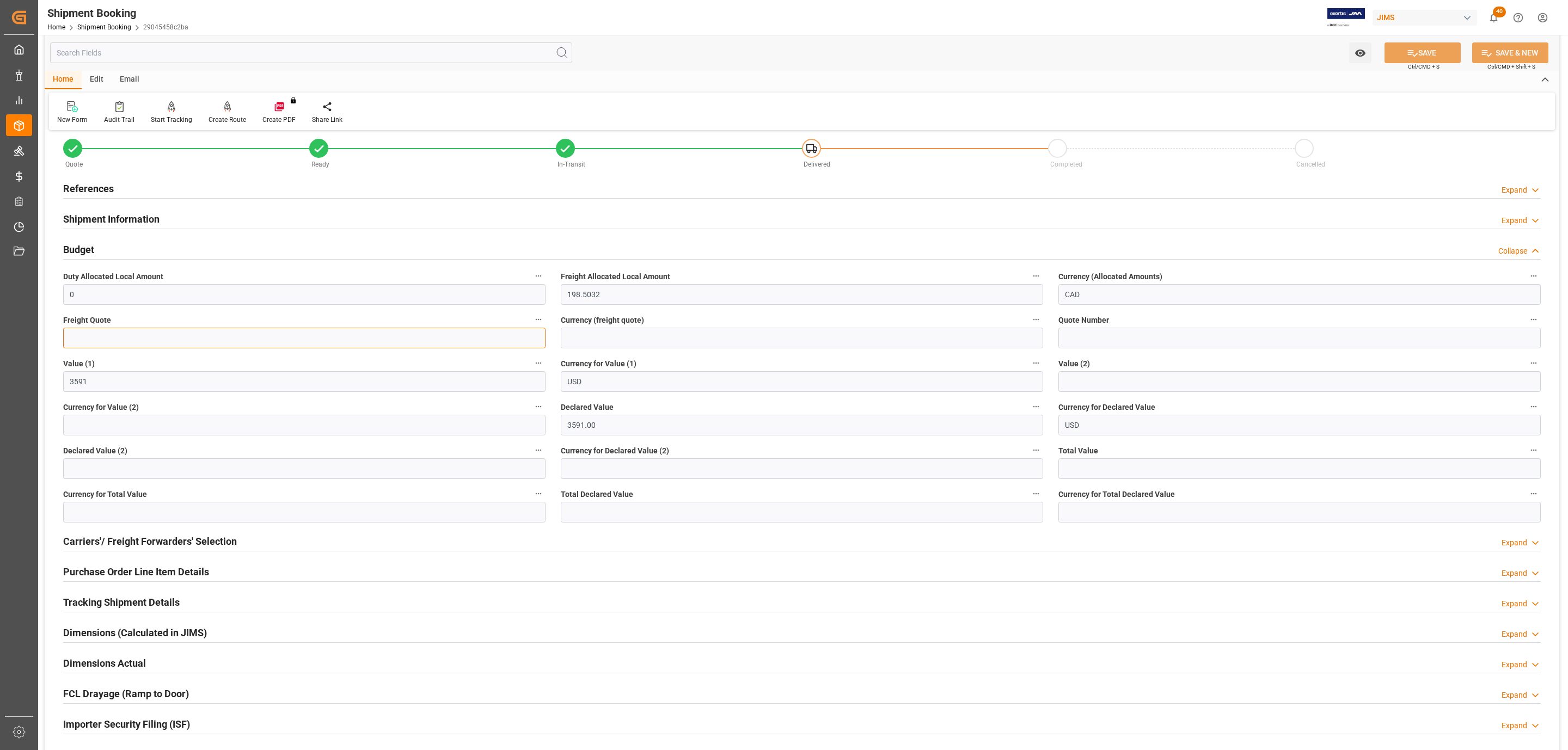
click at [104, 343] on input "text" at bounding box center [304, 338] width 483 height 21
type input "15"
type input "USD"
click at [1422, 57] on button "SAVE" at bounding box center [1422, 53] width 76 height 21
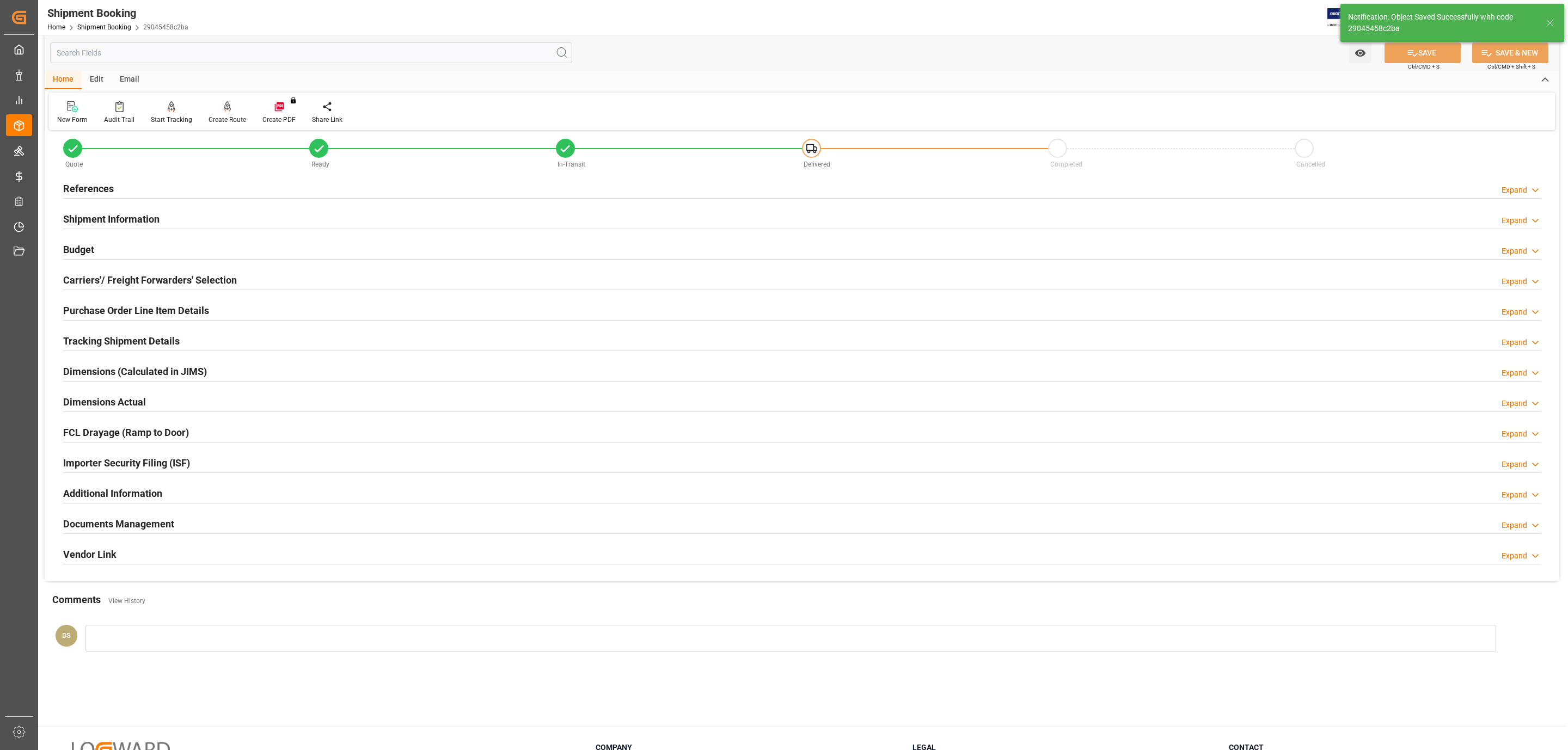
click at [104, 248] on div "Budget Expand" at bounding box center [802, 249] width 1478 height 21
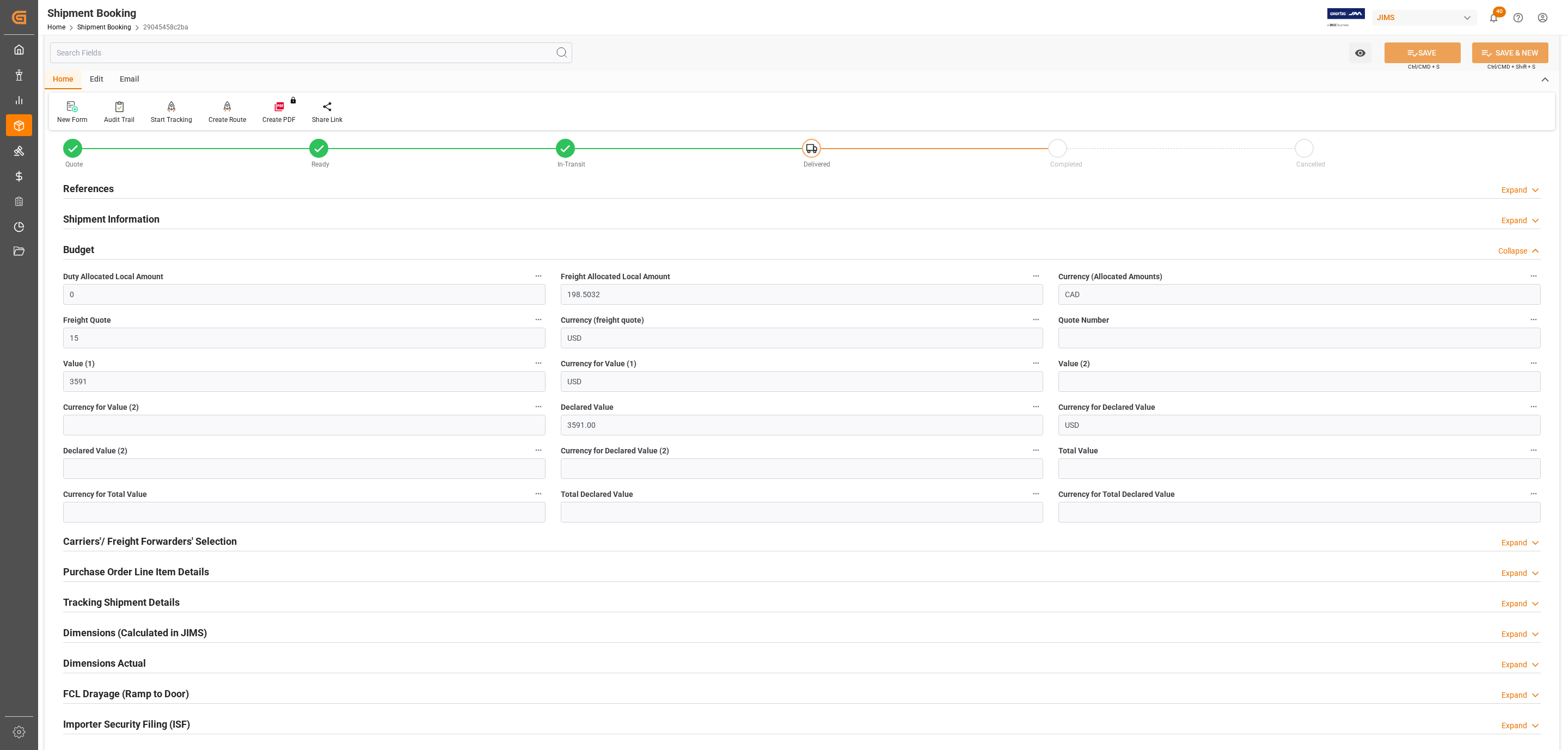
click at [126, 244] on div "Budget Collapse" at bounding box center [802, 249] width 1478 height 21
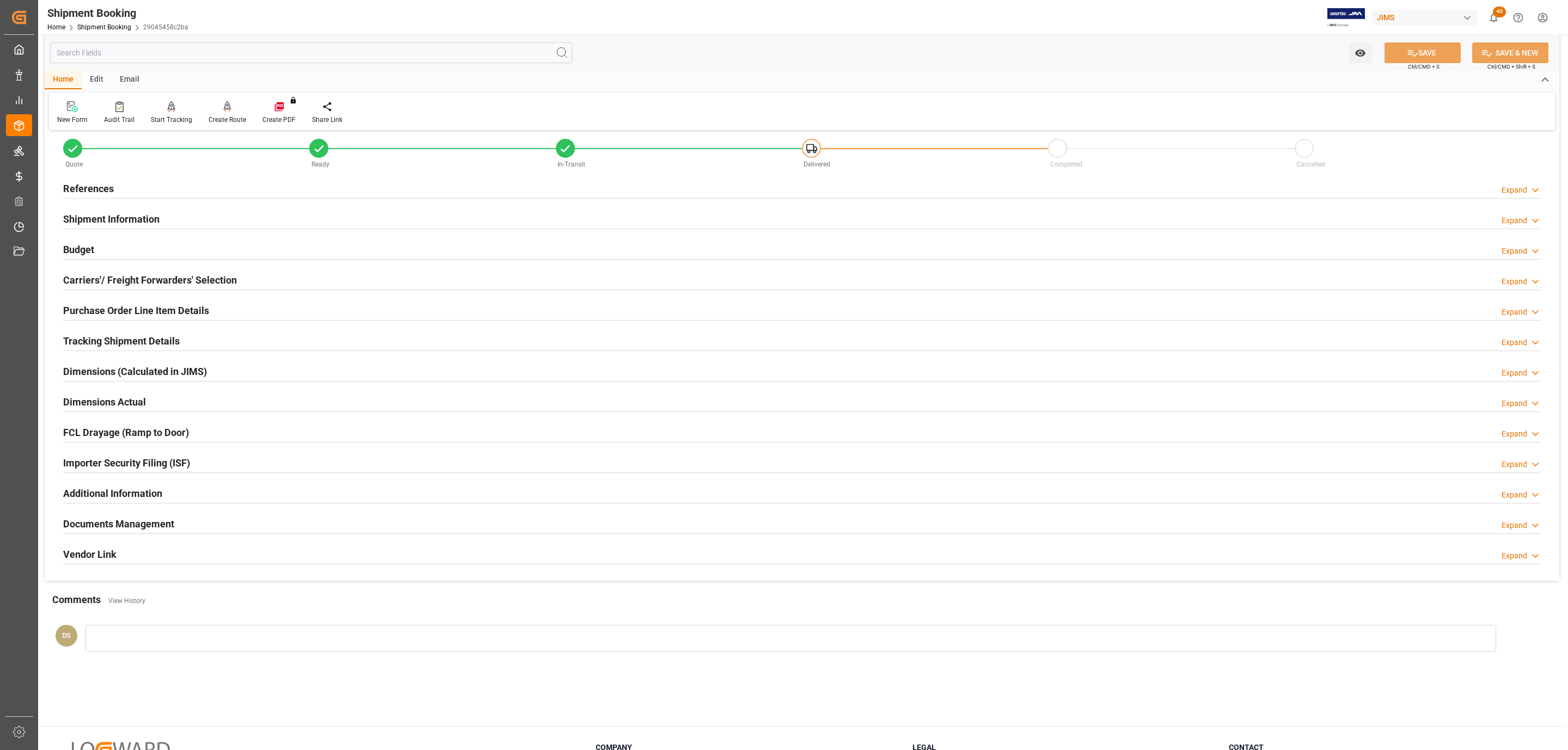
click at [126, 213] on h2 "Shipment Information" at bounding box center [111, 219] width 96 height 15
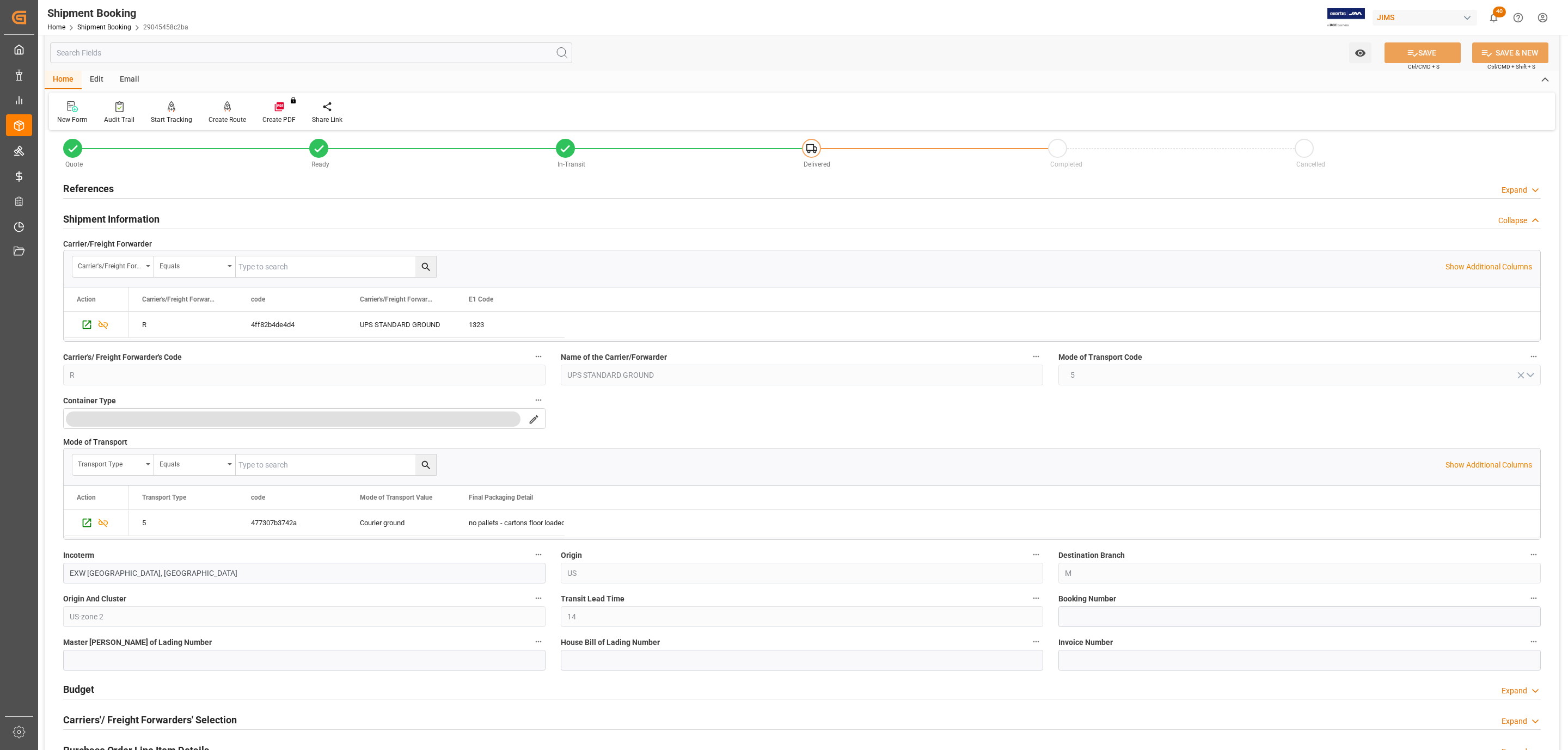
click at [126, 213] on h2 "Shipment Information" at bounding box center [111, 219] width 96 height 15
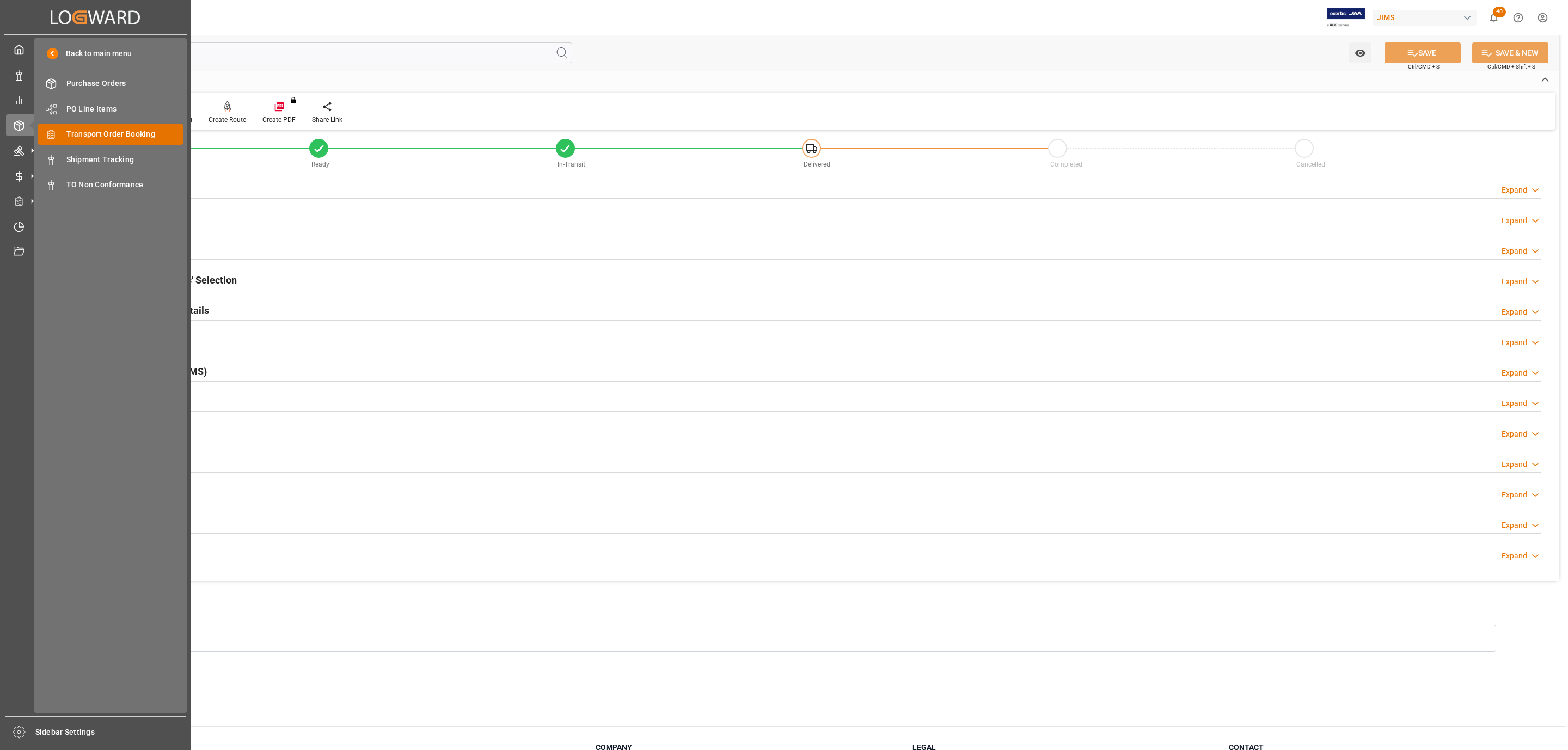
click at [142, 131] on span "Transport Order Booking" at bounding box center [125, 134] width 117 height 11
